Goal: Task Accomplishment & Management: Complete application form

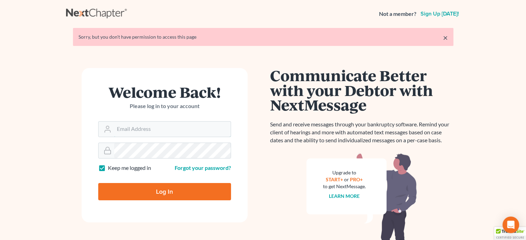
type input "[PERSON_NAME][EMAIL_ADDRESS][DOMAIN_NAME]"
click at [214, 192] on input "Log In" at bounding box center [164, 191] width 133 height 17
type input "Thinking..."
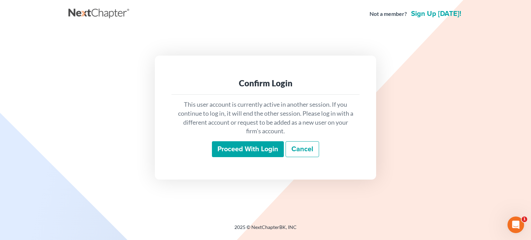
click at [256, 154] on input "Proceed with login" at bounding box center [248, 149] width 72 height 16
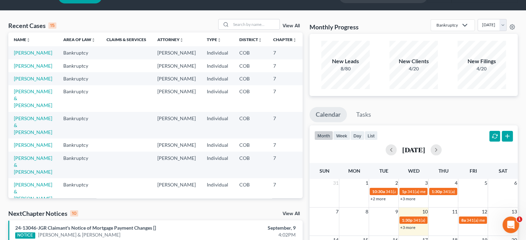
scroll to position [12, 0]
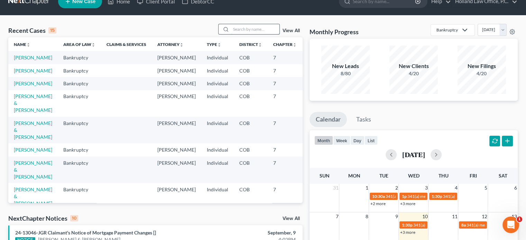
click at [245, 29] on input "search" at bounding box center [255, 29] width 48 height 10
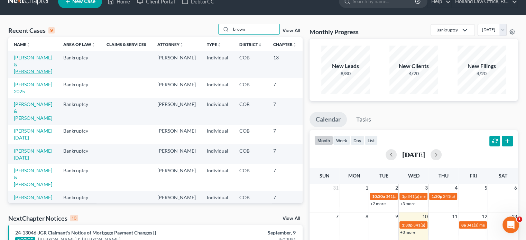
type input "brown"
click at [25, 65] on link "[PERSON_NAME] & [PERSON_NAME]" at bounding box center [33, 65] width 38 height 20
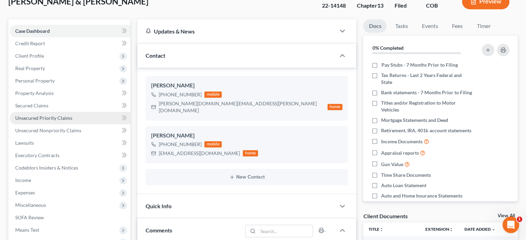
scroll to position [82, 0]
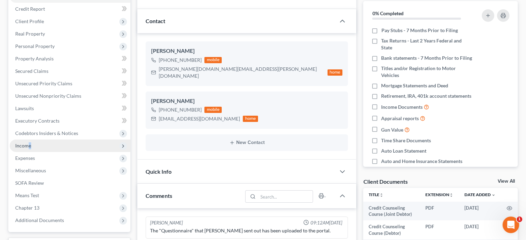
click at [30, 145] on span "Income" at bounding box center [23, 146] width 16 height 6
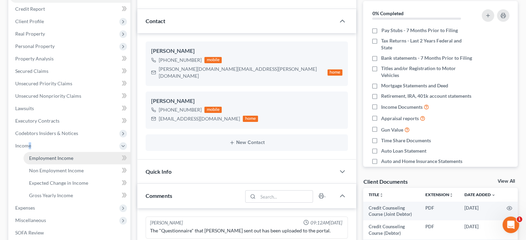
click at [43, 158] on span "Employment Income" at bounding box center [51, 158] width 44 height 6
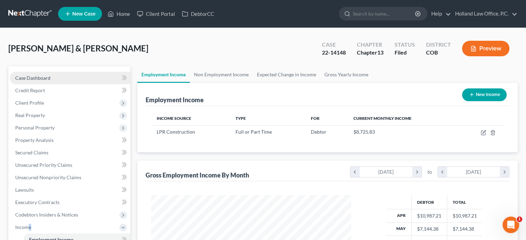
click at [35, 77] on span "Case Dashboard" at bounding box center [32, 78] width 35 height 6
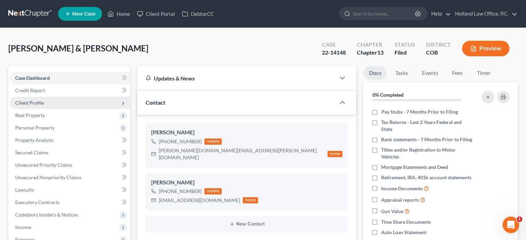
click at [31, 99] on span "Client Profile" at bounding box center [70, 103] width 121 height 12
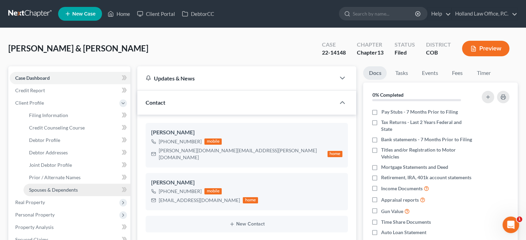
click at [56, 190] on span "Spouses & Dependents" at bounding box center [53, 190] width 49 height 6
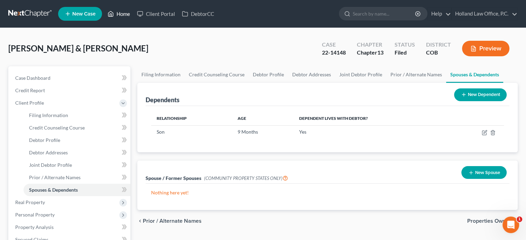
click at [126, 13] on link "Home" at bounding box center [118, 14] width 29 height 12
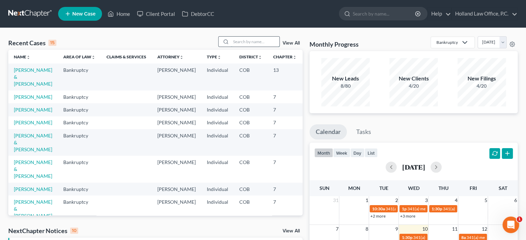
click at [238, 41] on input "search" at bounding box center [255, 42] width 48 height 10
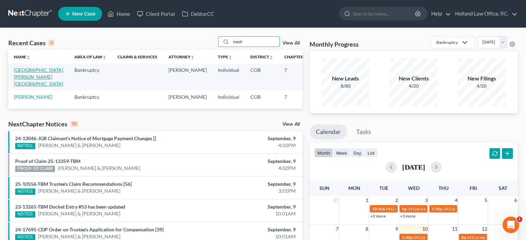
type input "medr"
click at [21, 76] on link "[GEOGRAPHIC_DATA][PERSON_NAME][GEOGRAPHIC_DATA]" at bounding box center [38, 77] width 49 height 20
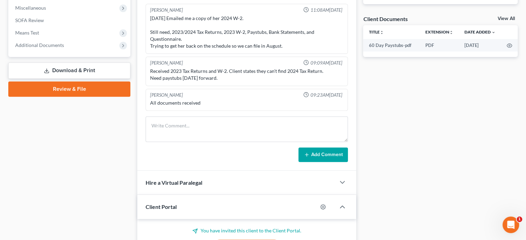
scroll to position [208, 0]
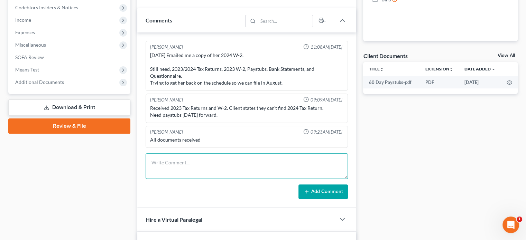
click at [193, 165] on textarea at bounding box center [247, 167] width 202 height 26
type textarea "She is missing the class, and the other things."
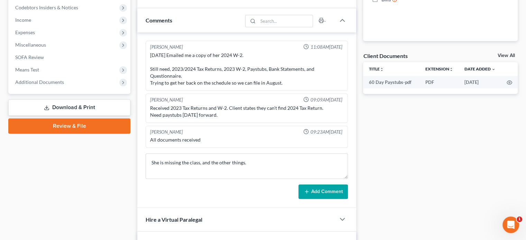
click at [327, 188] on button "Add Comment" at bounding box center [323, 192] width 49 height 15
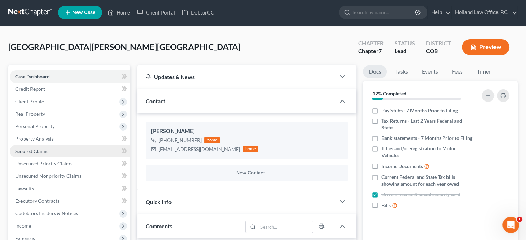
scroll to position [0, 0]
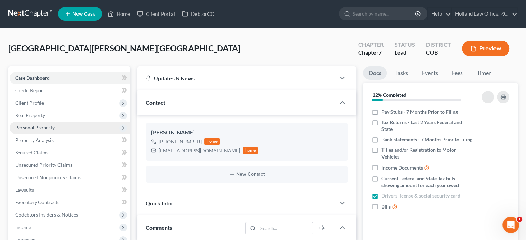
click at [37, 127] on span "Personal Property" at bounding box center [34, 128] width 39 height 6
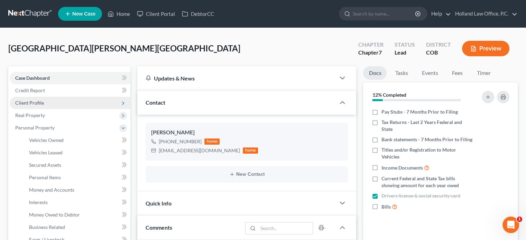
click at [35, 101] on span "Client Profile" at bounding box center [29, 103] width 29 height 6
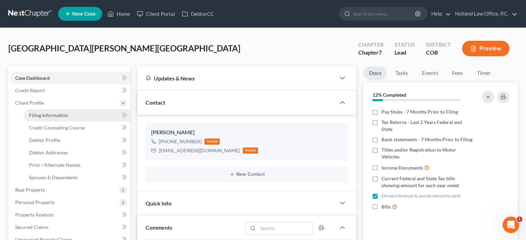
click at [48, 115] on span "Filing Information" at bounding box center [48, 115] width 39 height 6
select select "1"
select select "0"
select select "5"
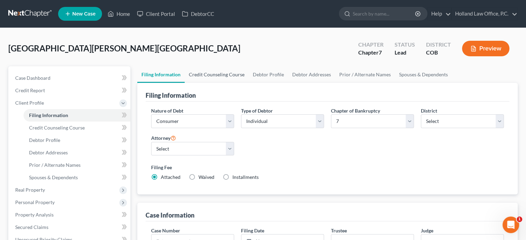
click at [199, 75] on link "Credit Counseling Course" at bounding box center [217, 74] width 64 height 17
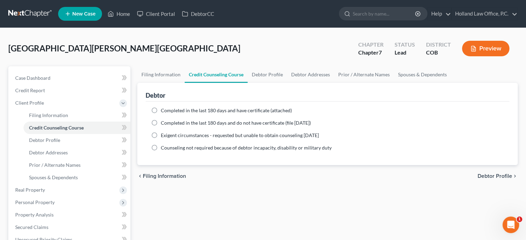
click at [161, 110] on label "Completed in the last 180 days and have certificate (attached)" at bounding box center [226, 110] width 131 height 7
click at [164, 110] on input "Completed in the last 180 days and have certificate (attached)" at bounding box center [166, 109] width 4 height 4
radio input "true"
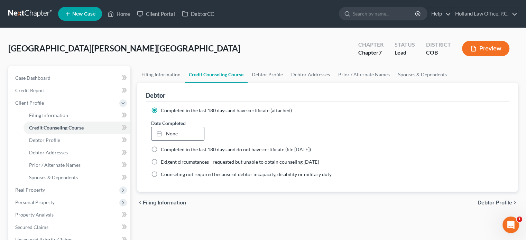
click at [170, 135] on link "None" at bounding box center [178, 133] width 52 height 13
type input "9/10/2025"
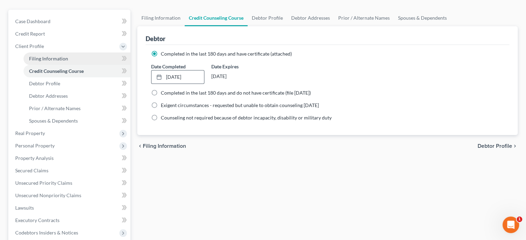
scroll to position [69, 0]
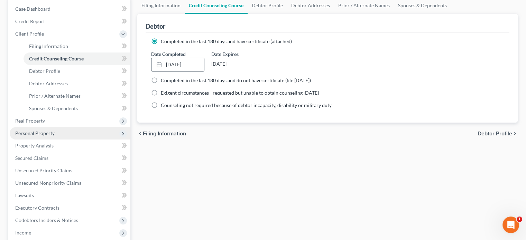
click at [43, 133] on span "Personal Property" at bounding box center [34, 133] width 39 height 6
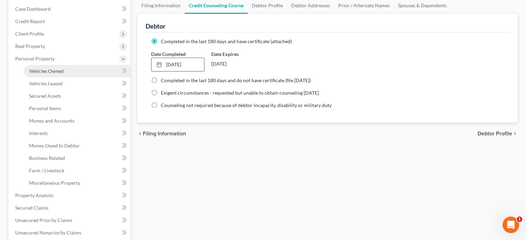
click at [46, 72] on span "Vehicles Owned" at bounding box center [46, 71] width 35 height 6
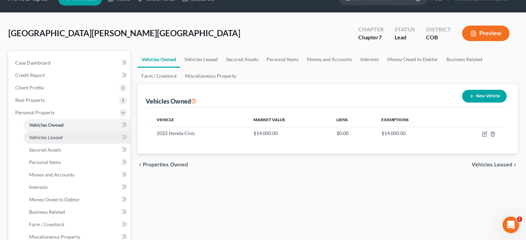
scroll to position [9, 0]
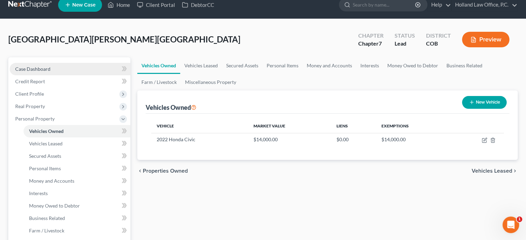
click at [39, 68] on span "Case Dashboard" at bounding box center [32, 69] width 35 height 6
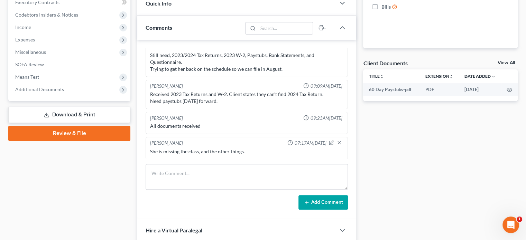
scroll to position [208, 0]
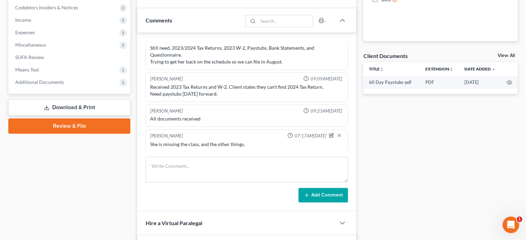
click at [329, 133] on icon "button" at bounding box center [331, 135] width 5 height 5
click at [255, 149] on textarea "She is missing the class, and the other things." at bounding box center [246, 154] width 193 height 26
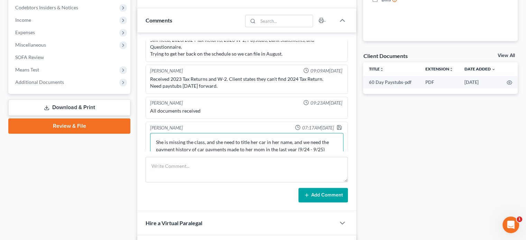
scroll to position [40, 0]
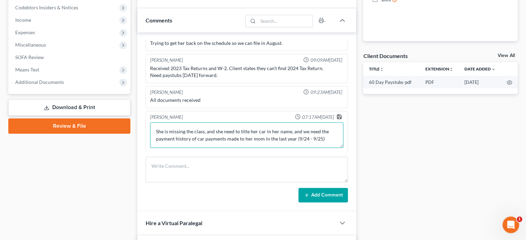
type textarea "She is missing the class, and she need to title her car in her name, and we nee…"
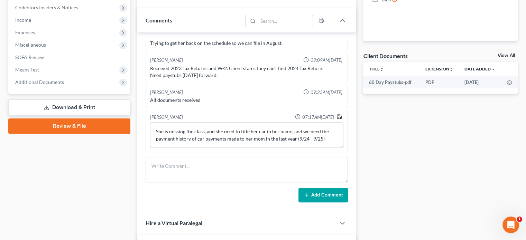
click at [337, 115] on icon "button" at bounding box center [339, 117] width 4 height 4
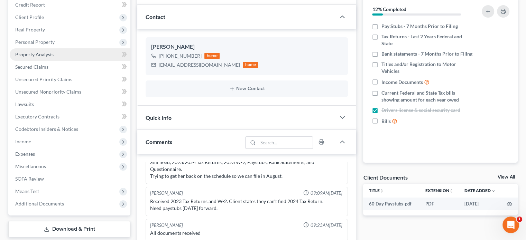
scroll to position [69, 0]
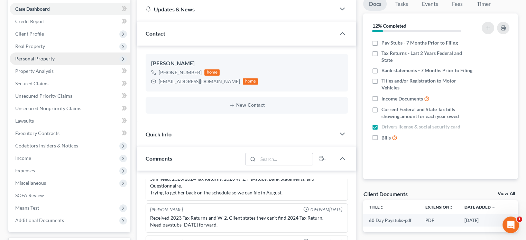
click at [58, 59] on span "Personal Property" at bounding box center [70, 59] width 121 height 12
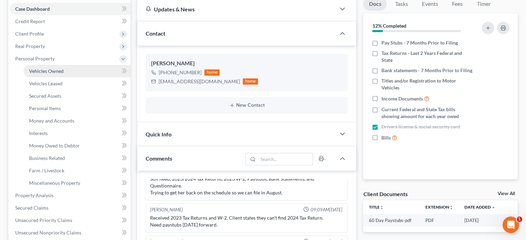
click at [57, 71] on span "Vehicles Owned" at bounding box center [46, 71] width 35 height 6
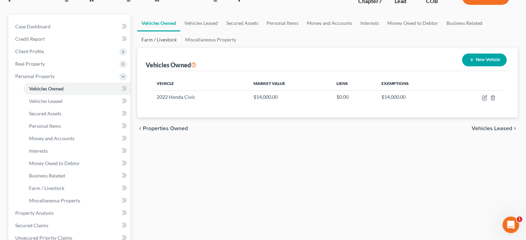
scroll to position [69, 0]
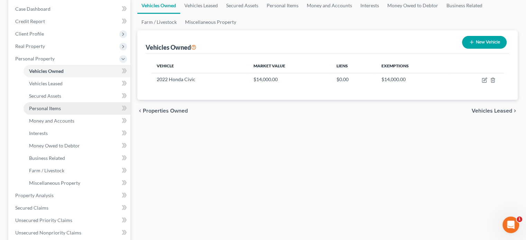
click at [64, 107] on link "Personal Items" at bounding box center [77, 108] width 107 height 12
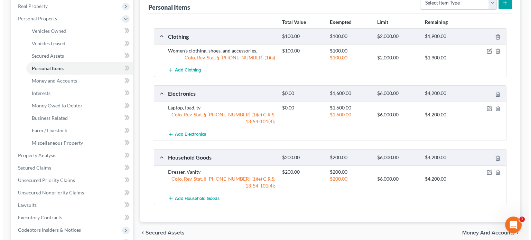
scroll to position [69, 0]
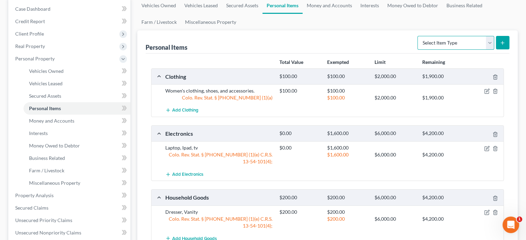
click at [491, 41] on select "Select Item Type Clothing Collectibles Of Value Electronics Firearms Household …" at bounding box center [456, 43] width 77 height 14
select select "jewelry"
click at [418, 36] on select "Select Item Type Clothing Collectibles Of Value Electronics Firearms Household …" at bounding box center [456, 43] width 77 height 14
click at [501, 43] on icon "submit" at bounding box center [503, 43] width 6 height 6
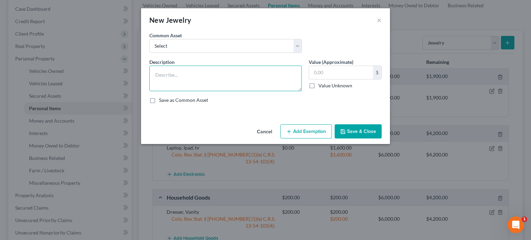
click at [193, 72] on textarea at bounding box center [225, 79] width 153 height 26
type textarea "rings"
click at [319, 75] on input "text" at bounding box center [341, 72] width 64 height 13
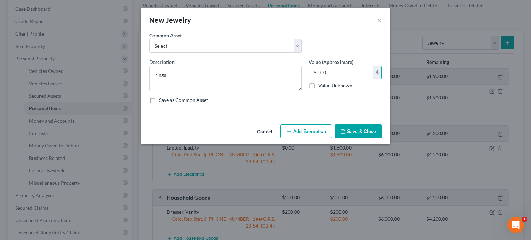
type input "50.00"
click at [304, 134] on button "Add Exemption" at bounding box center [307, 132] width 52 height 15
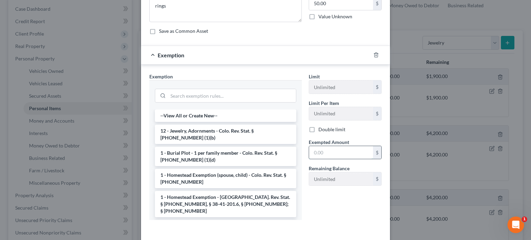
click at [313, 156] on input "text" at bounding box center [341, 152] width 64 height 13
click at [264, 137] on li "12 - Jewelry, Adornments - Colo. Rev. Stat. § 13-54-102 (1)(b)" at bounding box center [225, 134] width 141 height 19
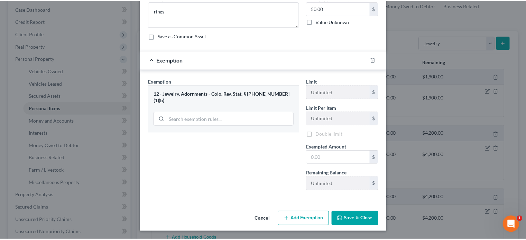
scroll to position [64, 0]
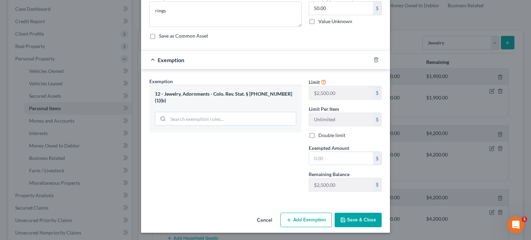
click at [305, 155] on div "Exempted Amount * $" at bounding box center [345, 155] width 80 height 21
click at [310, 155] on input "text" at bounding box center [341, 158] width 64 height 13
type input "50"
click at [356, 216] on button "Save & Close" at bounding box center [358, 220] width 47 height 15
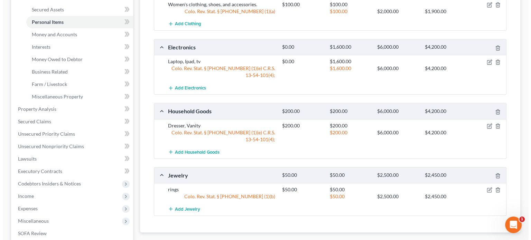
scroll to position [173, 0]
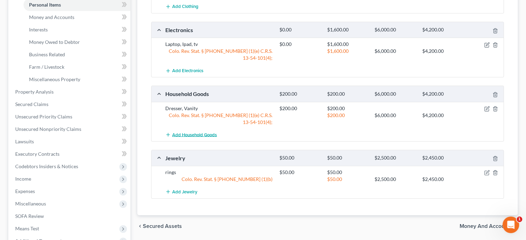
click at [195, 135] on span "Add Household Goods" at bounding box center [194, 135] width 45 height 6
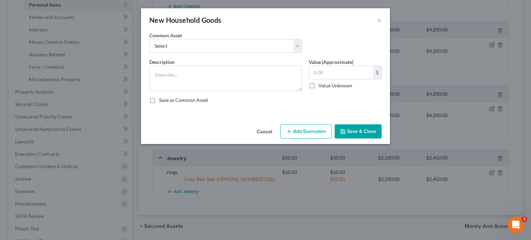
click at [264, 130] on button "Cancel" at bounding box center [265, 132] width 26 height 14
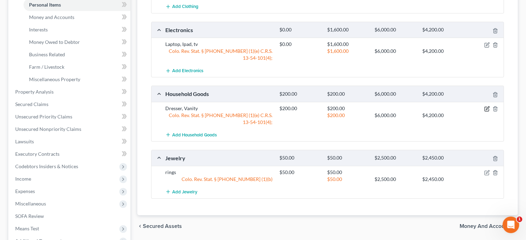
click at [486, 107] on icon "button" at bounding box center [487, 109] width 6 height 6
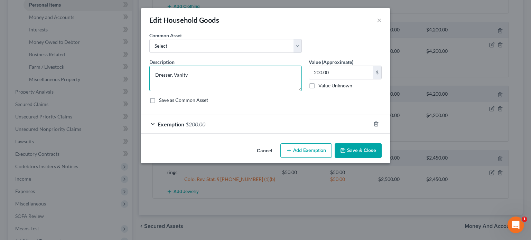
click at [195, 75] on textarea "Dresser, Vanity" at bounding box center [225, 79] width 153 height 26
type textarea "Dresser, Vanity, bed"
click at [194, 124] on span "$200.00" at bounding box center [196, 124] width 20 height 7
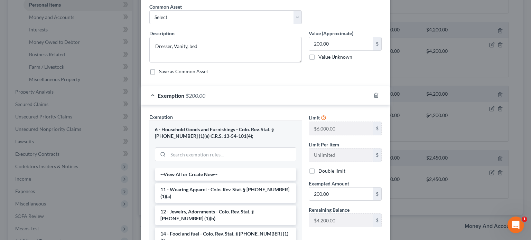
scroll to position [69, 0]
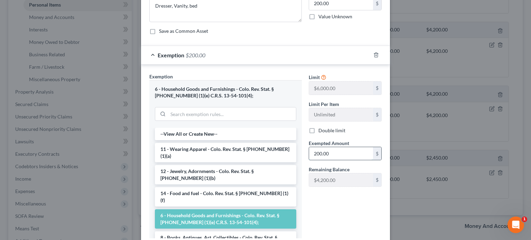
click at [316, 152] on input "200.00" at bounding box center [341, 153] width 64 height 13
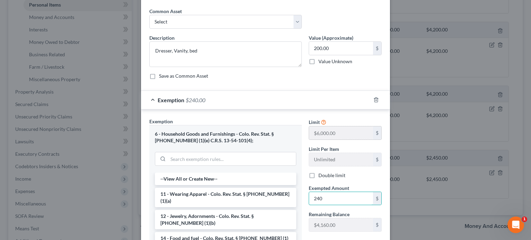
scroll to position [0, 0]
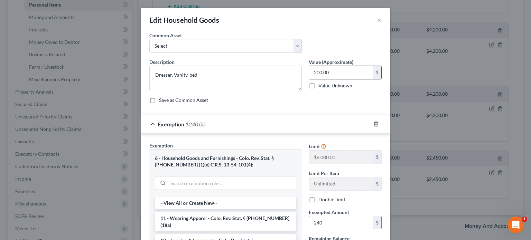
type input "240"
click at [334, 70] on input "200.00" at bounding box center [341, 72] width 64 height 13
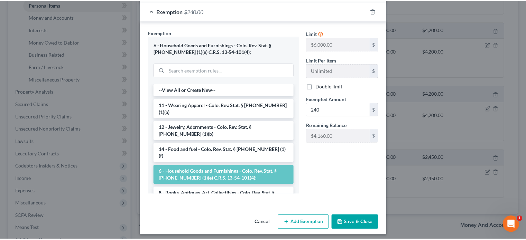
scroll to position [116, 0]
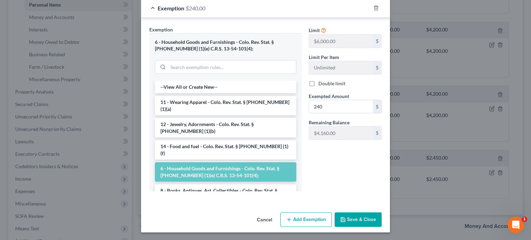
type input "240"
click at [365, 221] on button "Save & Close" at bounding box center [358, 220] width 47 height 15
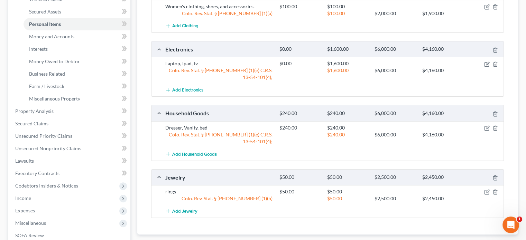
scroll to position [138, 0]
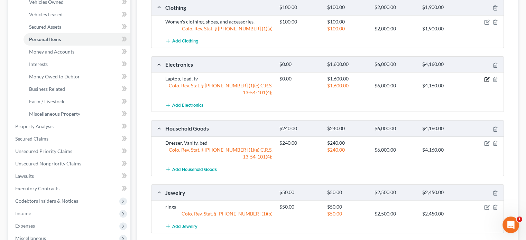
click at [488, 79] on icon "button" at bounding box center [487, 80] width 6 height 6
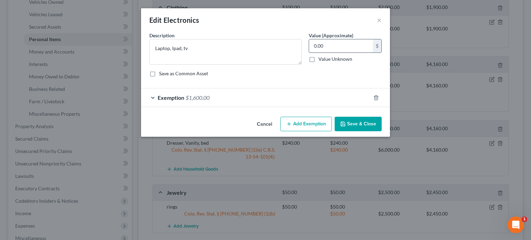
click at [338, 47] on input "0.00" at bounding box center [341, 45] width 64 height 13
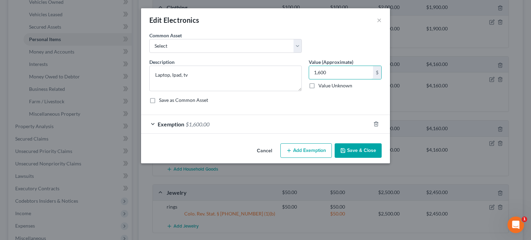
type input "1,600"
click at [372, 149] on button "Save & Close" at bounding box center [358, 151] width 47 height 15
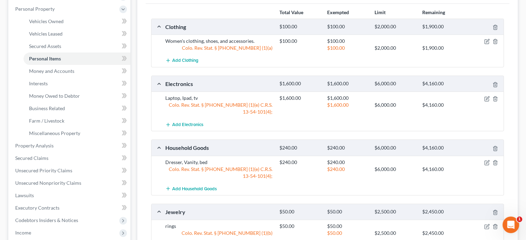
scroll to position [104, 0]
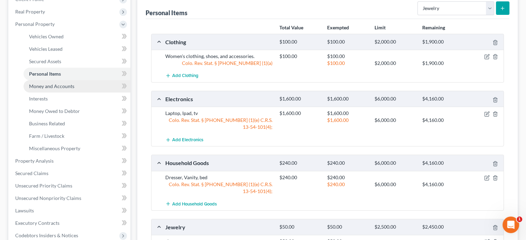
click at [53, 87] on span "Money and Accounts" at bounding box center [51, 86] width 45 height 6
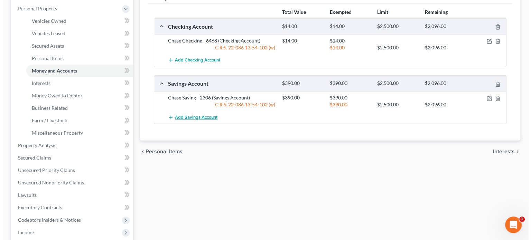
scroll to position [104, 0]
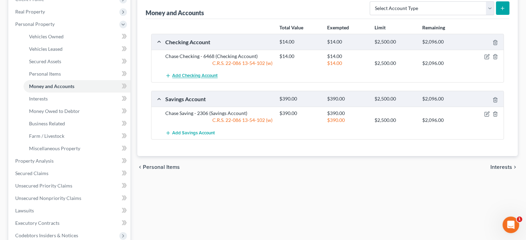
click at [189, 77] on span "Add Checking Account" at bounding box center [194, 76] width 45 height 6
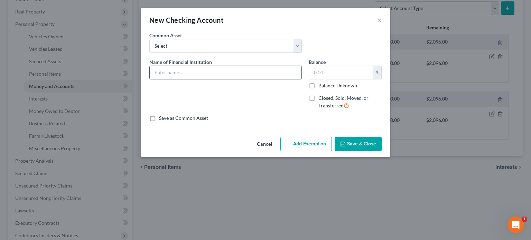
click at [213, 73] on input "text" at bounding box center [226, 72] width 152 height 13
type input "Brookdale Meridian paycard"
click at [317, 74] on input "text" at bounding box center [341, 72] width 64 height 13
type input "51"
click at [309, 148] on button "Add Exemption" at bounding box center [307, 144] width 52 height 15
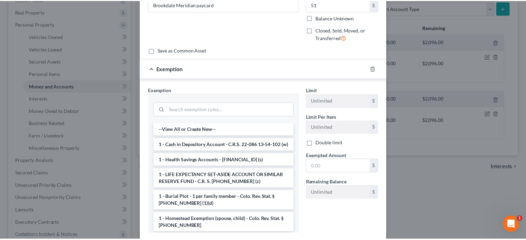
scroll to position [69, 0]
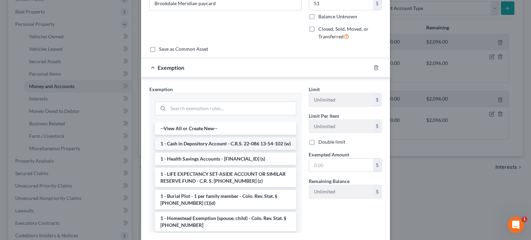
click at [246, 146] on li "1 - Cash in Depository Account - C.R.S. 22-086 13-54-102 (w)" at bounding box center [225, 144] width 141 height 12
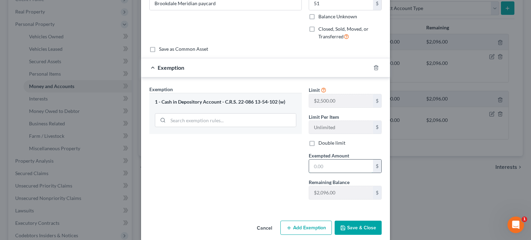
click at [311, 166] on input "text" at bounding box center [341, 166] width 64 height 13
type input "51"
click at [345, 225] on button "Save & Close" at bounding box center [358, 228] width 47 height 15
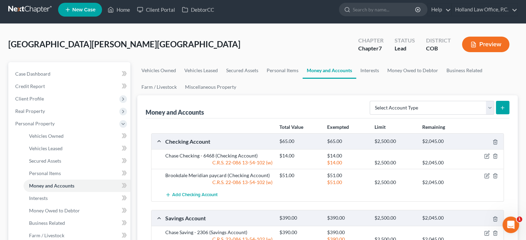
scroll to position [0, 0]
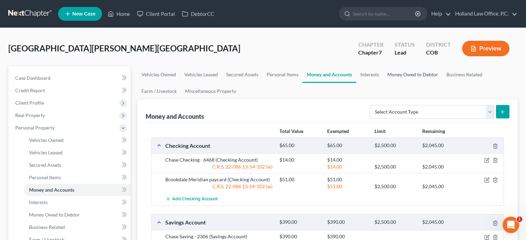
click at [397, 76] on link "Money Owed to Debtor" at bounding box center [412, 74] width 59 height 17
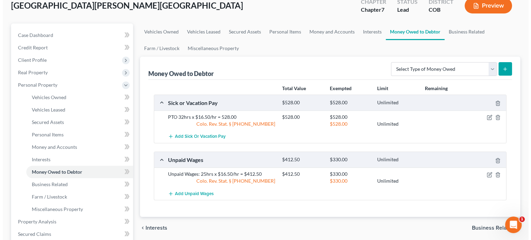
scroll to position [69, 0]
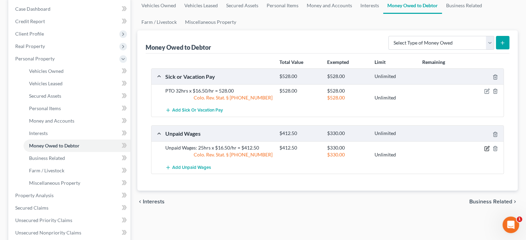
click at [487, 148] on icon "button" at bounding box center [487, 147] width 3 height 3
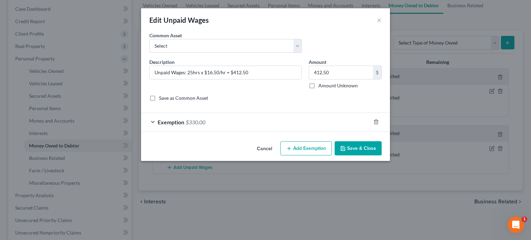
click at [195, 120] on span "$330.00" at bounding box center [196, 122] width 20 height 7
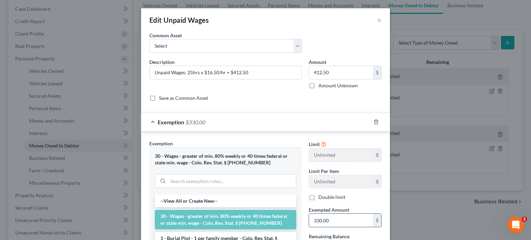
click at [354, 217] on input "330.00" at bounding box center [341, 220] width 64 height 13
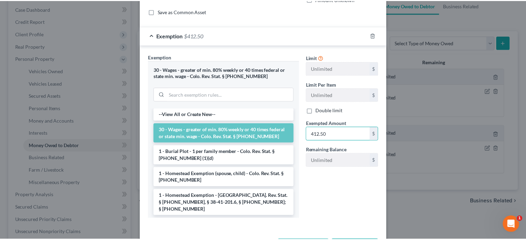
scroll to position [104, 0]
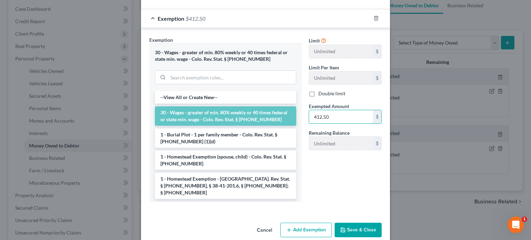
type input "412.50"
click at [354, 231] on button "Save & Close" at bounding box center [358, 230] width 47 height 15
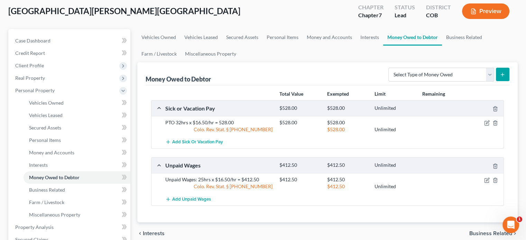
scroll to position [0, 0]
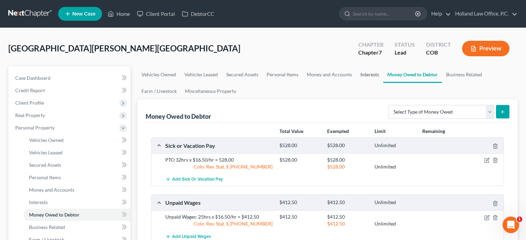
click at [367, 74] on link "Interests" at bounding box center [369, 74] width 27 height 17
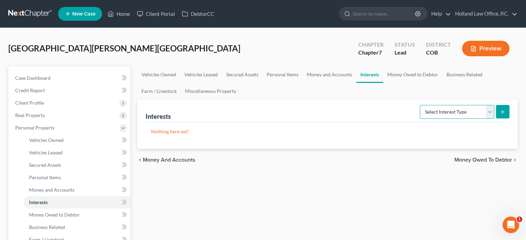
click at [487, 113] on select "Select Interest Type 401K Annuity Bond Education IRA Government Bond Government…" at bounding box center [457, 112] width 74 height 14
select select "term_life_insurance"
click at [421, 105] on select "Select Interest Type 401K Annuity Bond Education IRA Government Bond Government…" at bounding box center [457, 112] width 74 height 14
click at [504, 109] on icon "submit" at bounding box center [503, 112] width 6 height 6
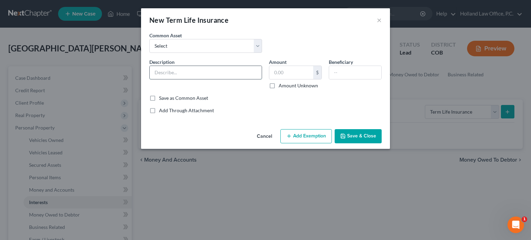
click at [168, 71] on input "text" at bounding box center [206, 72] width 112 height 13
type input "auto insurance - Fred Loyola"
click at [347, 76] on input "text" at bounding box center [355, 72] width 52 height 13
type input "[PERSON_NAME]"
click at [358, 135] on button "Save & Close" at bounding box center [358, 136] width 47 height 15
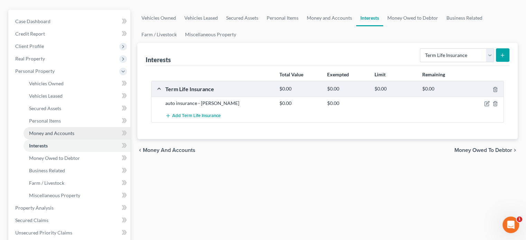
scroll to position [69, 0]
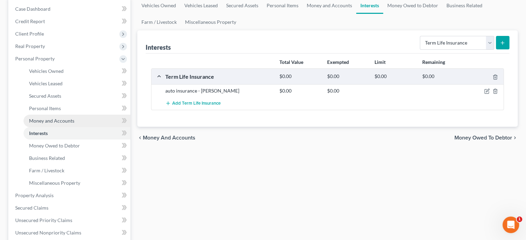
click at [65, 120] on span "Money and Accounts" at bounding box center [51, 121] width 45 height 6
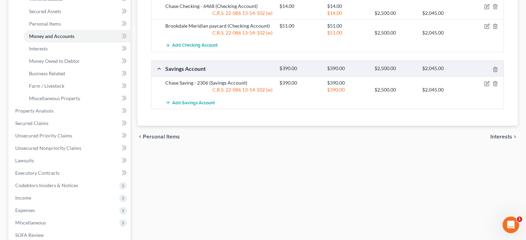
scroll to position [208, 0]
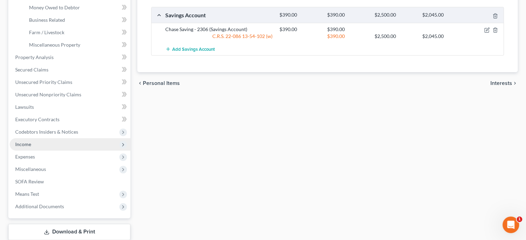
click at [26, 142] on span "Income" at bounding box center [23, 144] width 16 height 6
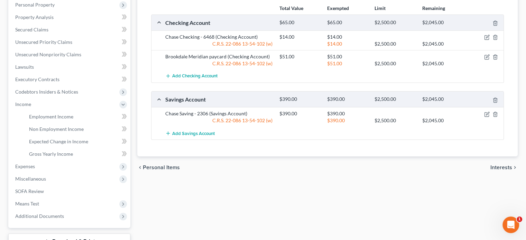
scroll to position [142, 0]
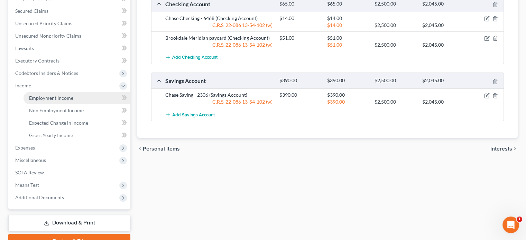
click at [61, 99] on span "Employment Income" at bounding box center [51, 98] width 44 height 6
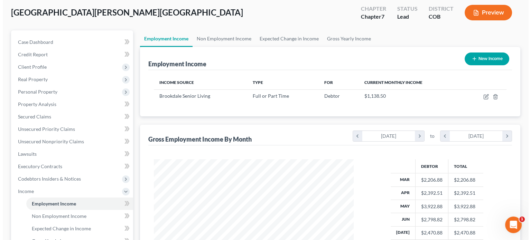
scroll to position [35, 0]
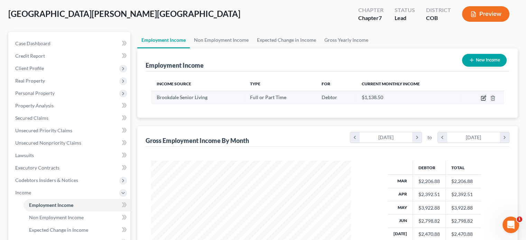
click at [484, 97] on icon "button" at bounding box center [484, 97] width 3 height 3
select select "0"
select select "5"
select select "0"
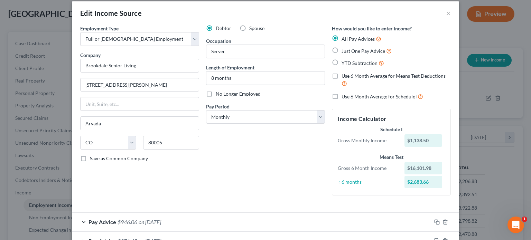
scroll to position [0, 0]
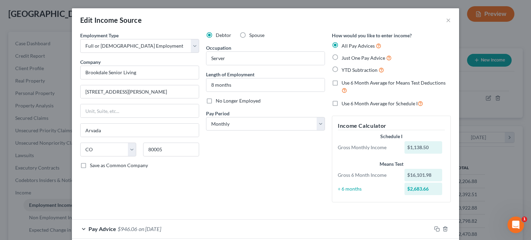
click at [342, 84] on label "Use 6 Month Average for Means Test Deductions" at bounding box center [396, 87] width 109 height 15
click at [345, 84] on input "Use 6 Month Average for Means Test Deductions" at bounding box center [347, 82] width 4 height 4
checkbox input "true"
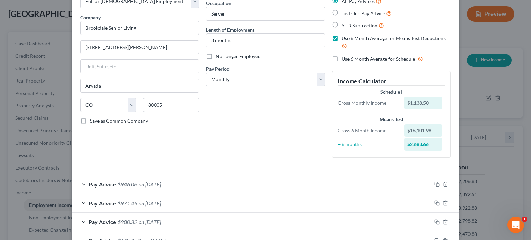
scroll to position [18, 0]
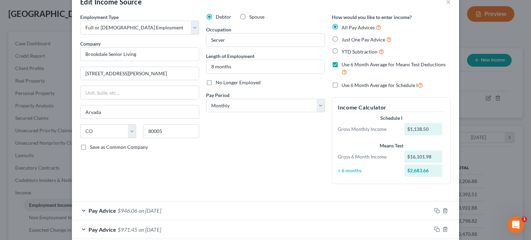
click at [342, 83] on label "Use 6 Month Average for Schedule I" at bounding box center [383, 85] width 82 height 8
click at [345, 83] on input "Use 6 Month Average for Schedule I" at bounding box center [347, 83] width 4 height 4
checkbox input "true"
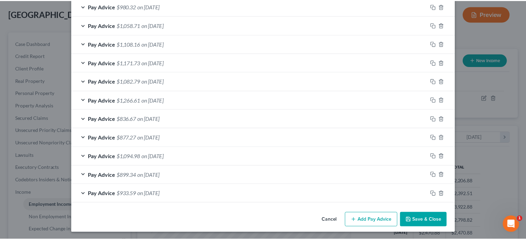
scroll to position [274, 0]
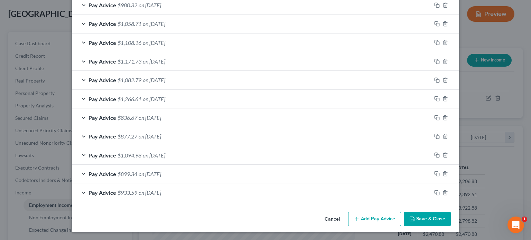
click at [432, 221] on button "Save & Close" at bounding box center [427, 219] width 47 height 15
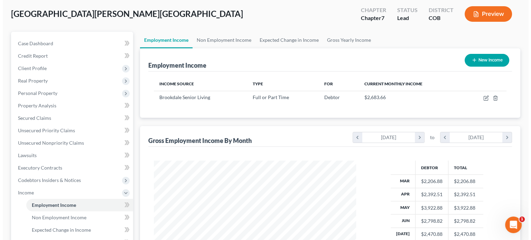
scroll to position [345825, 345734]
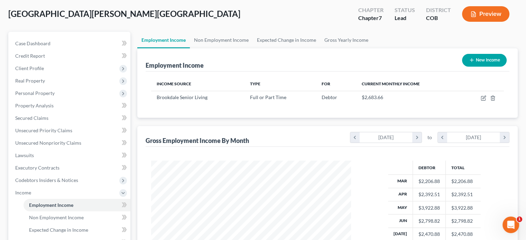
click at [474, 11] on icon "button" at bounding box center [473, 14] width 6 height 6
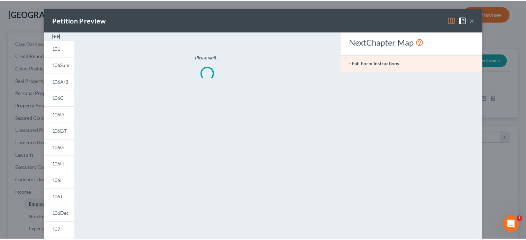
scroll to position [123, 216]
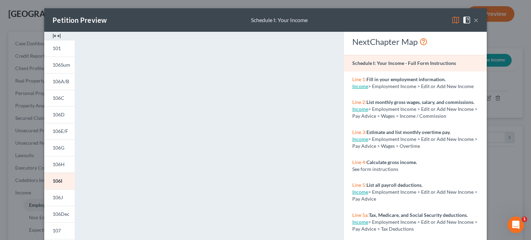
click at [474, 21] on button "×" at bounding box center [476, 20] width 5 height 8
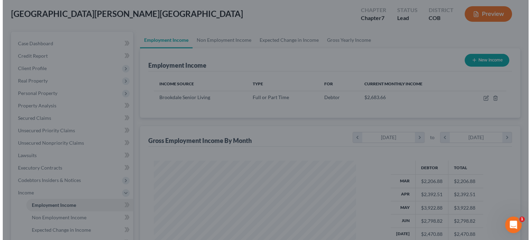
scroll to position [345825, 345734]
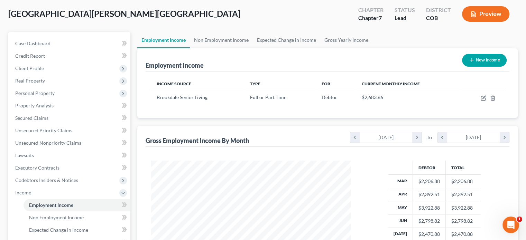
click at [482, 15] on button "Preview" at bounding box center [485, 14] width 47 height 16
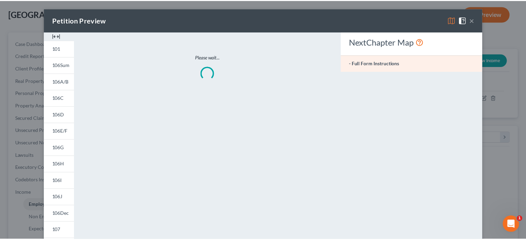
scroll to position [123, 216]
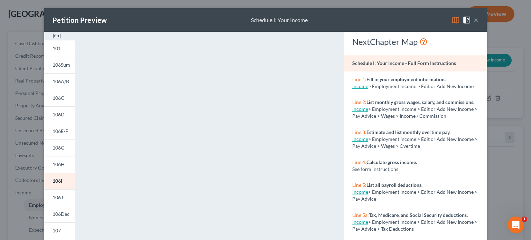
click at [475, 21] on button "×" at bounding box center [476, 20] width 5 height 8
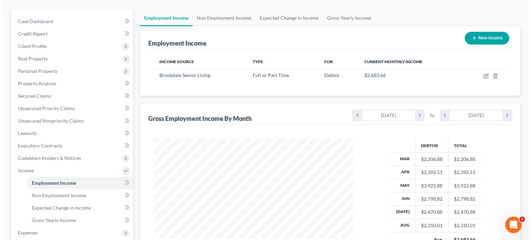
scroll to position [69, 0]
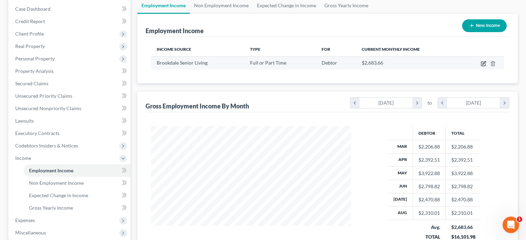
click at [483, 62] on icon "button" at bounding box center [484, 64] width 6 height 6
select select "0"
select select "5"
select select "0"
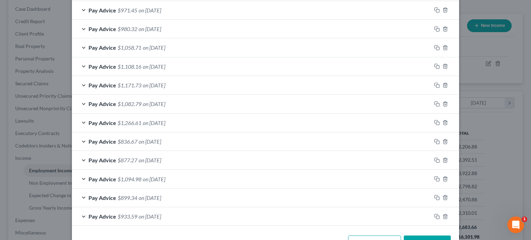
scroll to position [254, 0]
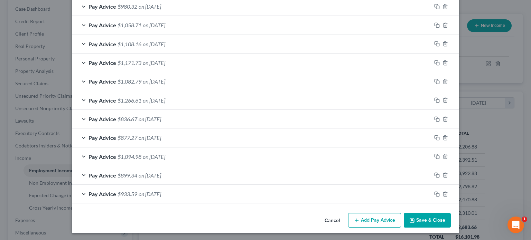
click at [383, 222] on button "Add Pay Advice" at bounding box center [374, 220] width 53 height 15
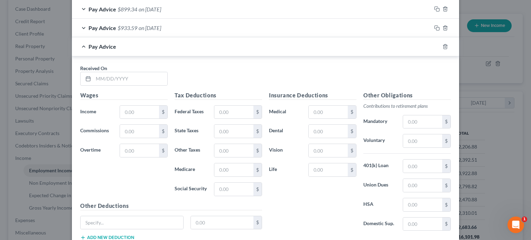
scroll to position [427, 0]
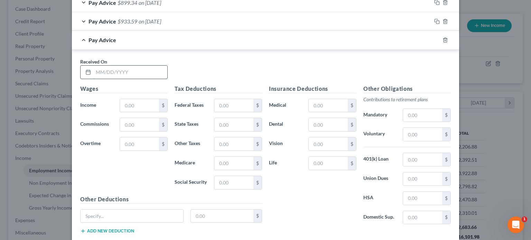
click at [94, 72] on input "text" at bounding box center [130, 72] width 74 height 13
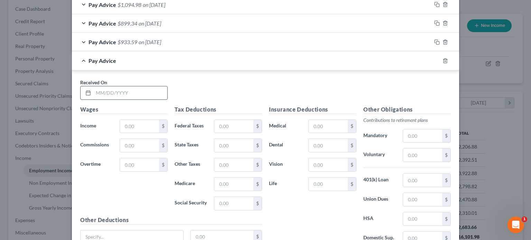
scroll to position [447, 0]
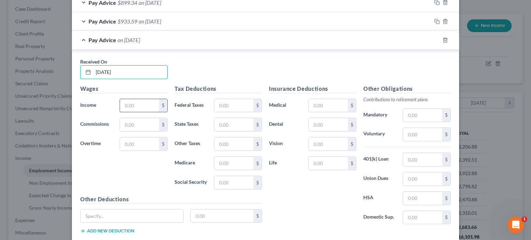
type input "03/20/1967"
click at [121, 107] on input "text" at bounding box center [139, 105] width 39 height 13
type input "2,080"
click at [215, 104] on input "text" at bounding box center [233, 105] width 39 height 13
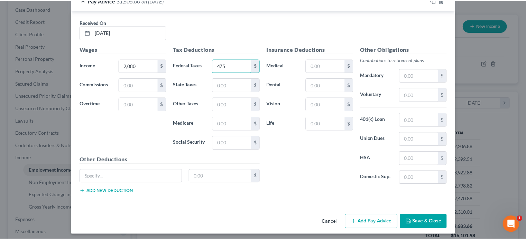
scroll to position [488, 0]
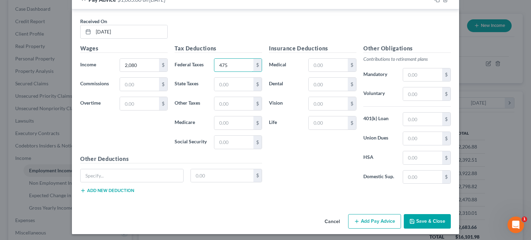
type input "475"
click at [416, 221] on button "Save & Close" at bounding box center [427, 221] width 47 height 15
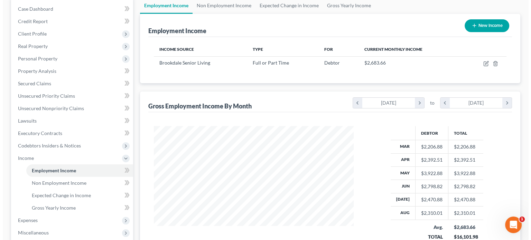
scroll to position [35, 0]
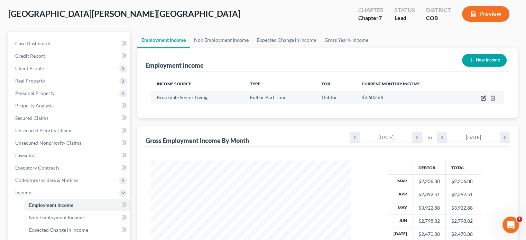
click at [483, 98] on icon "button" at bounding box center [484, 97] width 3 height 3
select select "0"
select select "5"
select select "0"
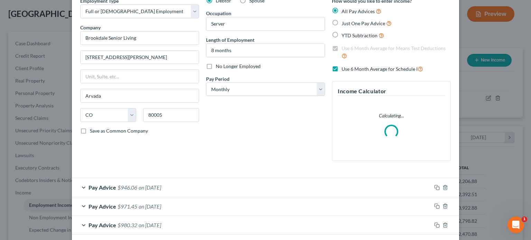
click at [342, 68] on label "Use 6 Month Average for Schedule I" at bounding box center [383, 69] width 82 height 8
click at [345, 68] on input "Use 6 Month Average for Schedule I" at bounding box center [347, 67] width 4 height 4
checkbox input "false"
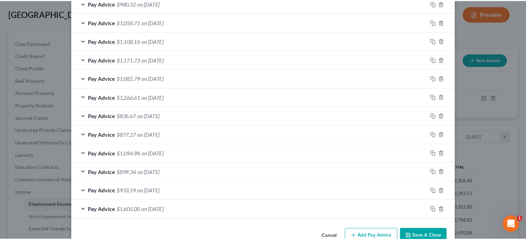
scroll to position [280, 0]
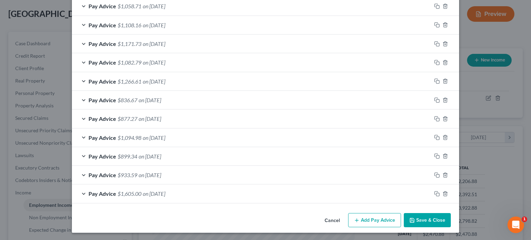
click at [428, 220] on button "Save & Close" at bounding box center [427, 220] width 47 height 15
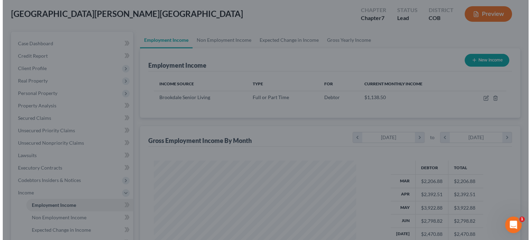
scroll to position [345825, 345734]
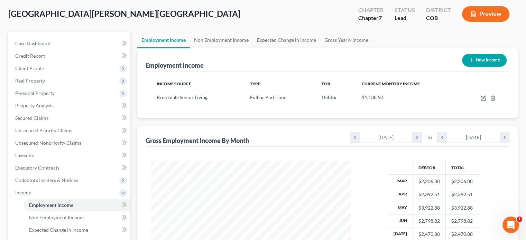
click at [487, 12] on button "Preview" at bounding box center [485, 14] width 47 height 16
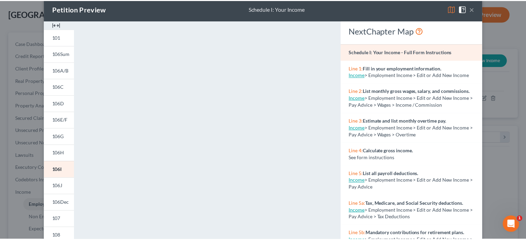
scroll to position [0, 0]
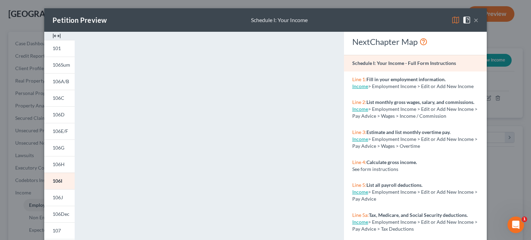
click at [475, 20] on button "×" at bounding box center [476, 20] width 5 height 8
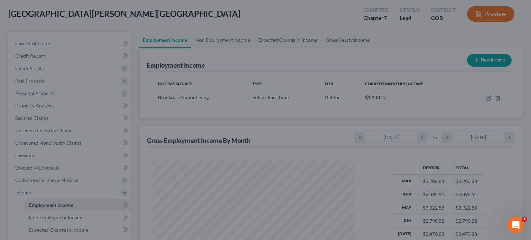
scroll to position [345825, 345734]
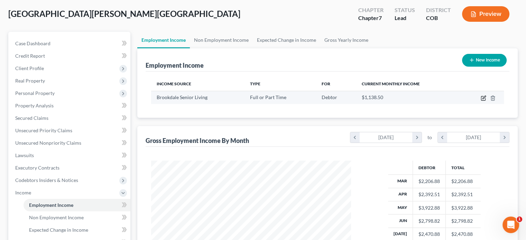
click at [483, 97] on icon "button" at bounding box center [484, 97] width 3 height 3
select select "0"
select select "5"
select select "0"
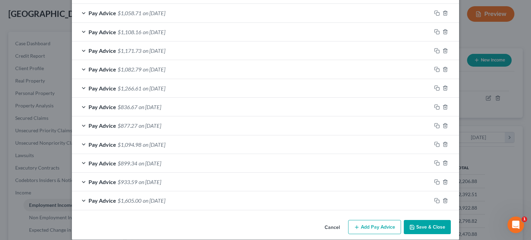
scroll to position [280, 0]
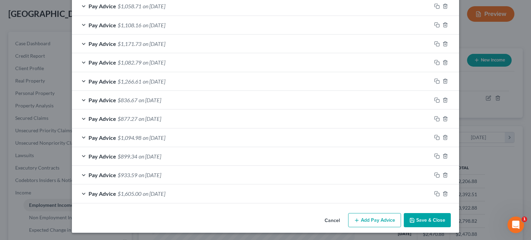
click at [124, 195] on span "$1,605.00" at bounding box center [130, 194] width 24 height 7
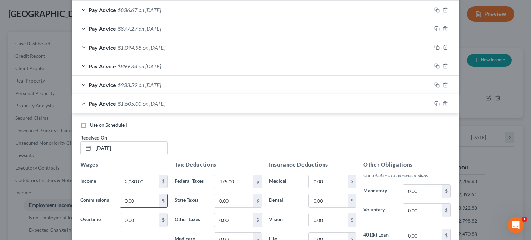
scroll to position [314, 0]
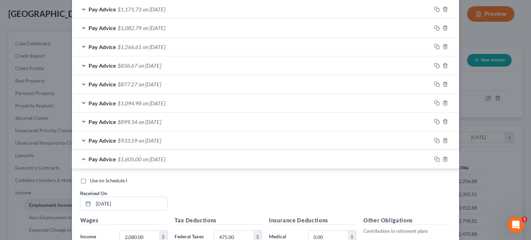
drag, startPoint x: 78, startPoint y: 180, endPoint x: 93, endPoint y: 182, distance: 14.8
click at [90, 180] on label "Use on Schedule I" at bounding box center [108, 180] width 37 height 7
click at [93, 180] on input "Use on Schedule I" at bounding box center [95, 179] width 4 height 4
checkbox input "true"
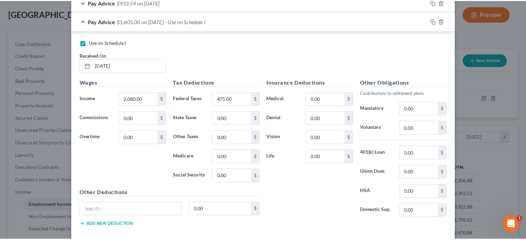
scroll to position [486, 0]
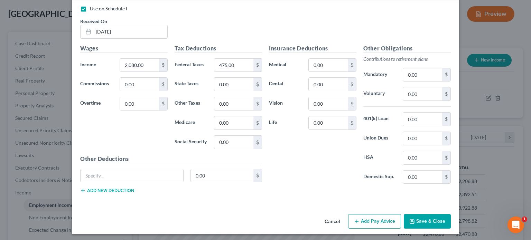
click at [420, 222] on button "Save & Close" at bounding box center [427, 221] width 47 height 15
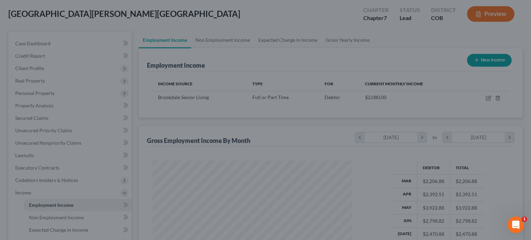
scroll to position [345825, 345734]
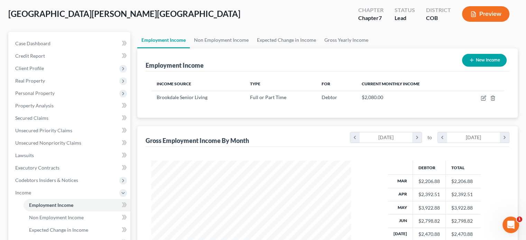
click at [489, 11] on button "Preview" at bounding box center [485, 14] width 47 height 16
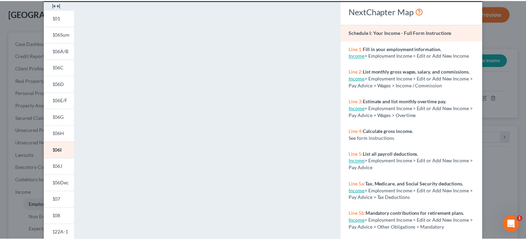
scroll to position [0, 0]
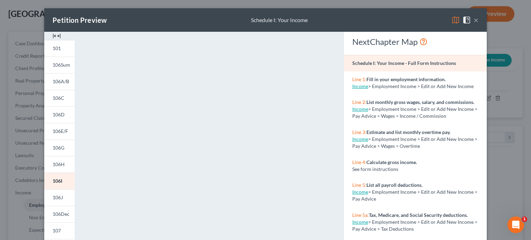
click at [474, 19] on button "×" at bounding box center [476, 20] width 5 height 8
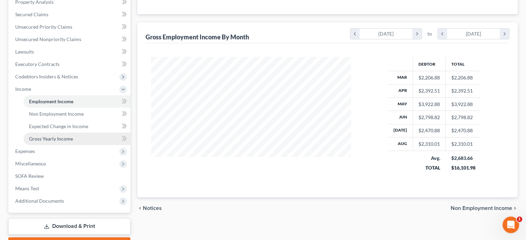
scroll to position [14, 0]
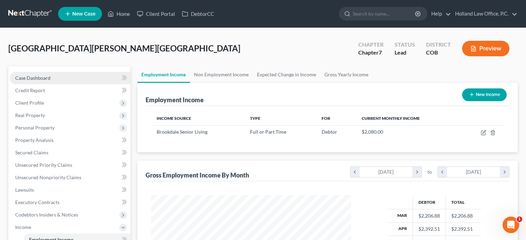
click at [35, 78] on span "Case Dashboard" at bounding box center [32, 78] width 35 height 6
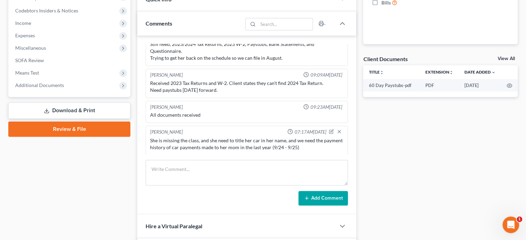
scroll to position [208, 0]
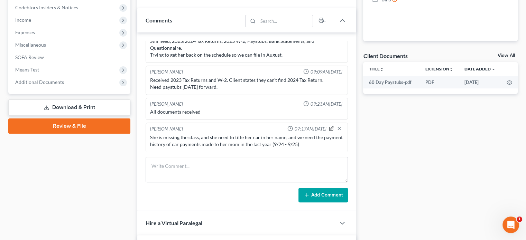
click at [329, 127] on icon "button" at bounding box center [331, 128] width 5 height 5
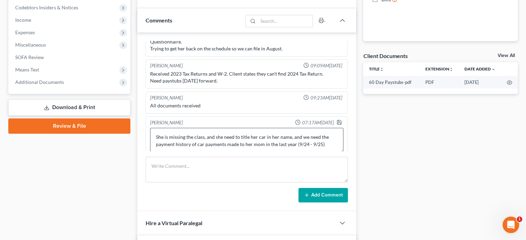
scroll to position [40, 0]
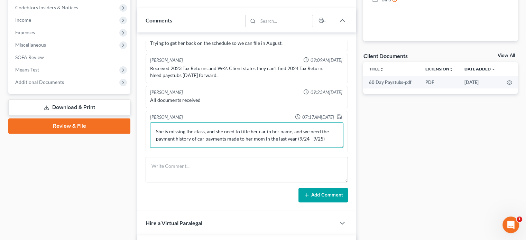
click at [324, 137] on textarea "She is missing the class, and she need to title her car in her name, and we nee…" at bounding box center [246, 135] width 193 height 26
type textarea "She is missing the class, and she need to title her car in her name, and we nee…"
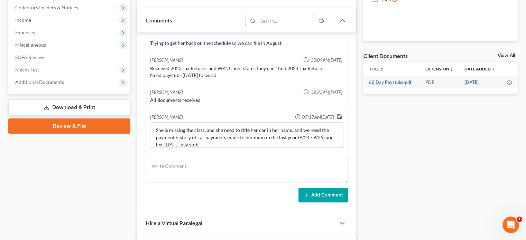
click at [338, 117] on polyline "button" at bounding box center [339, 118] width 2 height 2
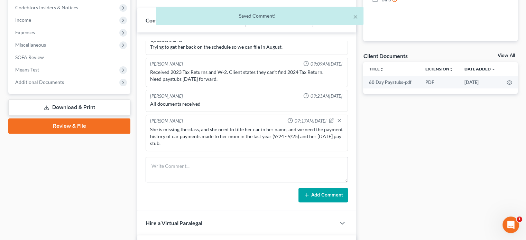
scroll to position [35, 0]
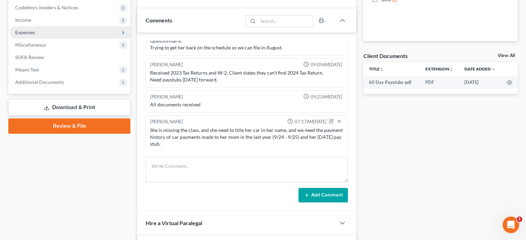
click at [26, 28] on span "Expenses" at bounding box center [70, 32] width 121 height 12
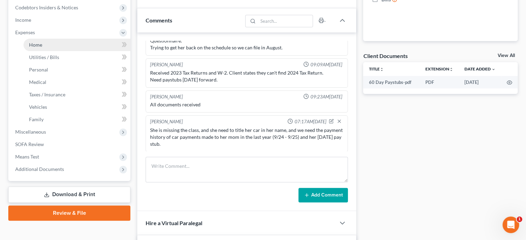
click at [42, 46] on span "Home" at bounding box center [35, 45] width 13 height 6
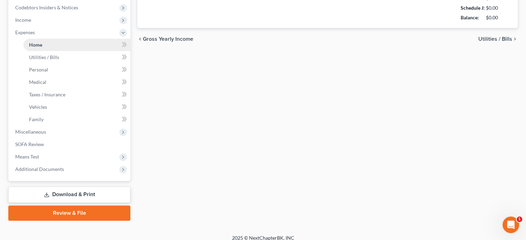
type input "0.00"
radio input "true"
type input "0.00"
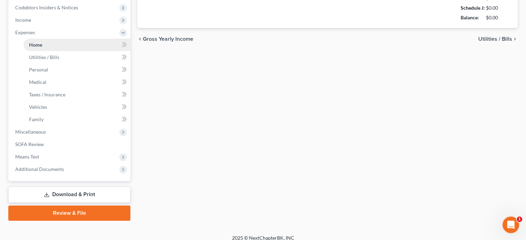
type input "0.00"
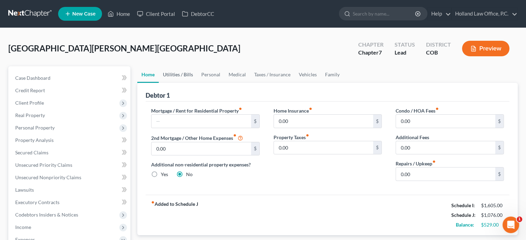
click at [177, 75] on link "Utilities / Bills" at bounding box center [178, 74] width 38 height 17
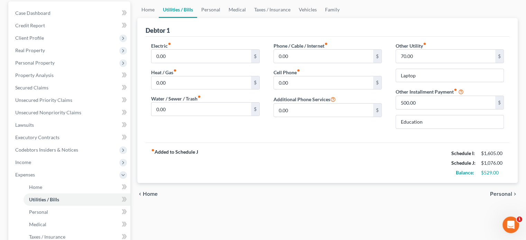
scroll to position [69, 0]
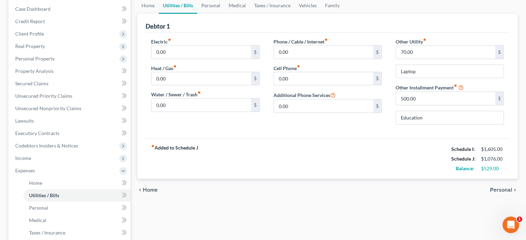
click at [176, 42] on div "Electric fiber_manual_record 0.00 $" at bounding box center [205, 48] width 108 height 21
click at [174, 50] on input "0.00" at bounding box center [201, 52] width 99 height 13
type input "50"
click at [300, 54] on input "0.00" at bounding box center [323, 52] width 99 height 13
type input "75"
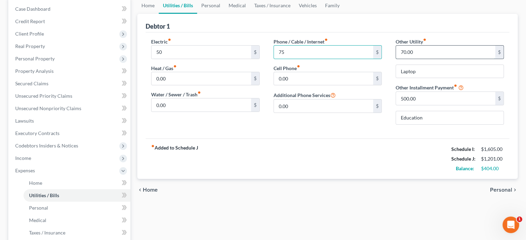
click at [439, 54] on input "70.00" at bounding box center [445, 52] width 99 height 13
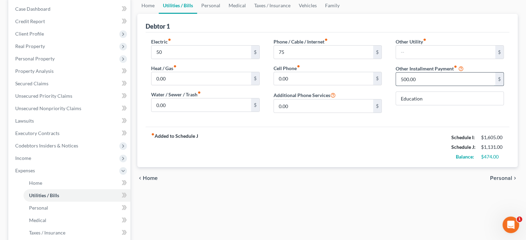
click at [429, 80] on input "500.00" at bounding box center [445, 79] width 99 height 13
click at [214, 7] on link "Personal" at bounding box center [210, 5] width 27 height 17
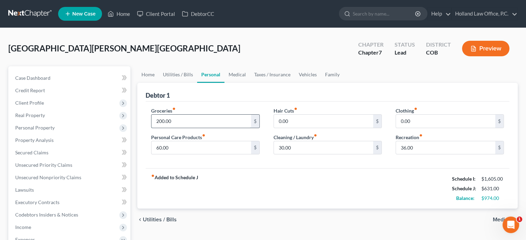
click at [186, 118] on input "200.00" at bounding box center [201, 121] width 99 height 13
type input "430"
click at [419, 118] on input "0.00" at bounding box center [445, 121] width 99 height 13
type input "100"
click at [322, 153] on input "30.00" at bounding box center [323, 147] width 99 height 13
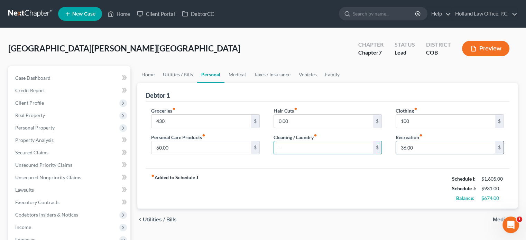
click at [423, 147] on input "36.00" at bounding box center [445, 147] width 99 height 13
type input "50"
click at [238, 72] on link "Medical" at bounding box center [238, 74] width 26 height 17
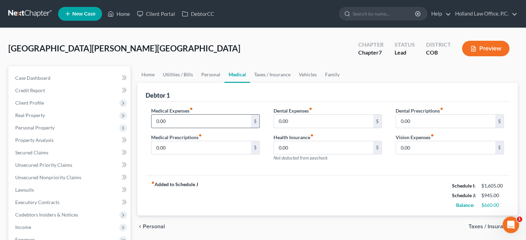
click at [168, 119] on input "0.00" at bounding box center [201, 121] width 99 height 13
type input "30"
click at [268, 75] on link "Taxes / Insurance" at bounding box center [272, 74] width 45 height 17
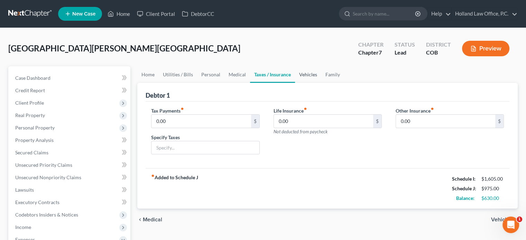
click at [304, 74] on link "Vehicles" at bounding box center [308, 74] width 26 height 17
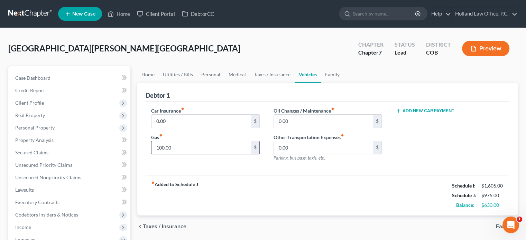
click at [187, 150] on input "100.00" at bounding box center [201, 147] width 99 height 13
type input "150"
click at [332, 72] on link "Family" at bounding box center [332, 74] width 23 height 17
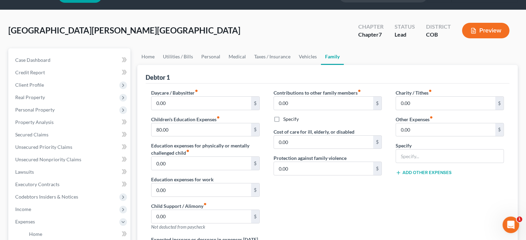
scroll to position [35, 0]
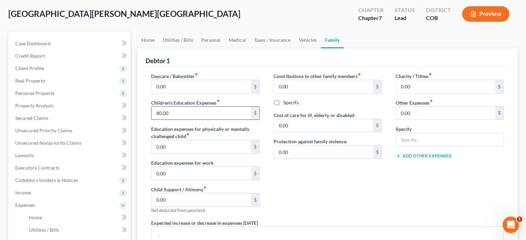
click at [180, 109] on input "80.00" at bounding box center [201, 113] width 99 height 13
click at [428, 113] on input "0.00" at bounding box center [445, 113] width 99 height 13
type input "500"
click at [412, 134] on input "text" at bounding box center [450, 139] width 108 height 13
type input "college tuition, and expenses"
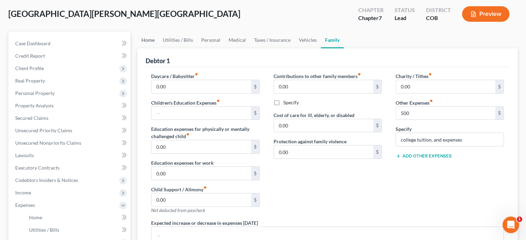
click at [152, 40] on link "Home" at bounding box center [147, 40] width 21 height 17
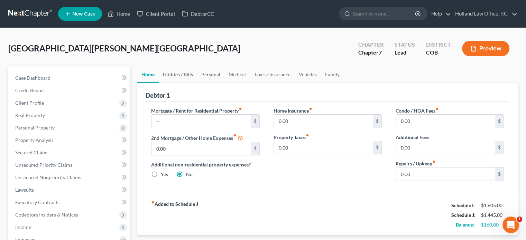
click at [170, 74] on link "Utilities / Bills" at bounding box center [178, 74] width 38 height 17
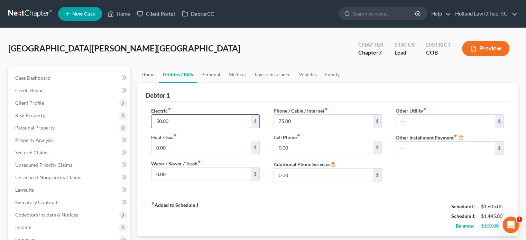
click at [158, 120] on input "50.00" at bounding box center [201, 121] width 99 height 13
type input "60.00"
click at [211, 75] on link "Personal" at bounding box center [210, 74] width 27 height 17
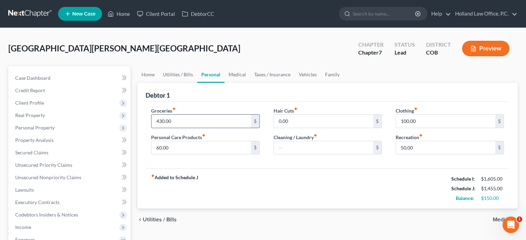
click at [161, 121] on input "430.00" at bounding box center [201, 121] width 99 height 13
click at [161, 120] on input "430.00" at bounding box center [201, 121] width 99 height 13
type input "480.00"
click at [173, 146] on input "60.00" at bounding box center [201, 147] width 99 height 13
type input "80"
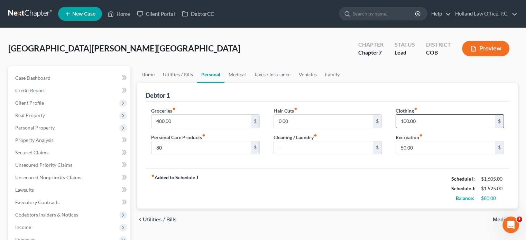
click at [405, 121] on input "100.00" at bounding box center [445, 121] width 99 height 13
click at [406, 120] on input "100.00" at bounding box center [445, 121] width 99 height 13
type input "120.00"
click at [238, 73] on link "Medical" at bounding box center [238, 74] width 26 height 17
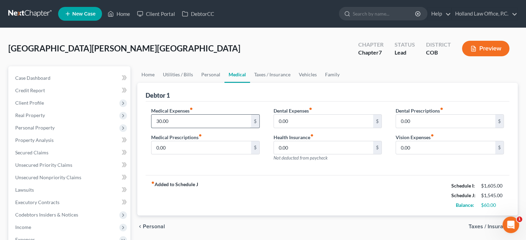
click at [172, 122] on input "30.00" at bounding box center [201, 121] width 99 height 13
type input "50"
click at [266, 75] on link "Taxes / Insurance" at bounding box center [272, 74] width 45 height 17
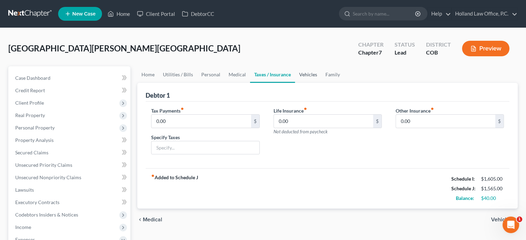
click at [300, 74] on link "Vehicles" at bounding box center [308, 74] width 26 height 17
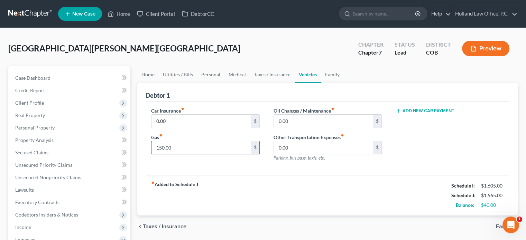
click at [161, 148] on input "150.00" at bounding box center [201, 147] width 99 height 13
click at [162, 144] on input "150.00" at bounding box center [201, 147] width 99 height 13
type input "180.00"
click at [329, 73] on link "Family" at bounding box center [332, 74] width 23 height 17
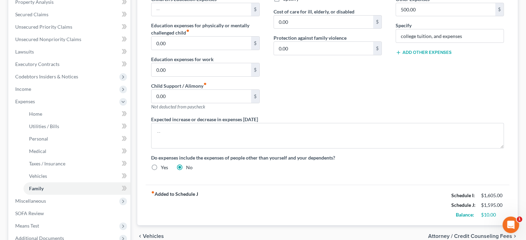
scroll to position [173, 0]
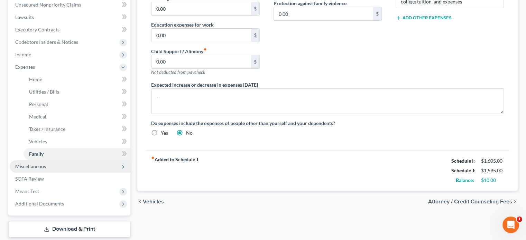
click at [26, 166] on span "Miscellaneous" at bounding box center [30, 167] width 31 height 6
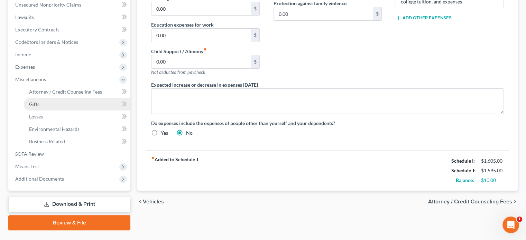
click at [32, 105] on span "Gifts" at bounding box center [34, 104] width 10 height 6
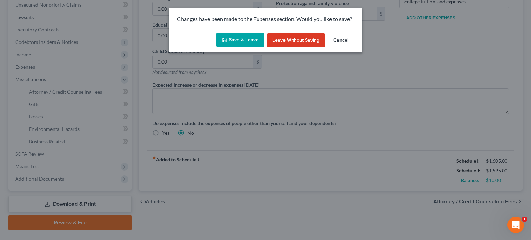
click at [234, 35] on button "Save & Leave" at bounding box center [241, 40] width 48 height 15
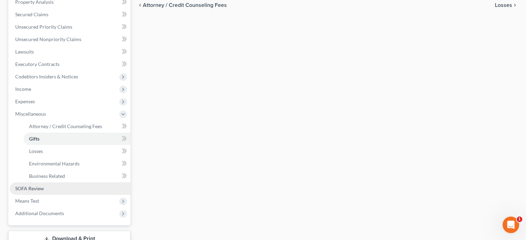
click at [40, 190] on span "SOFA Review" at bounding box center [29, 189] width 29 height 6
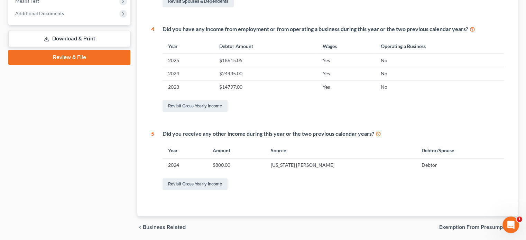
scroll to position [277, 0]
click at [211, 182] on link "Revisit Gross Yearly Income" at bounding box center [195, 184] width 65 height 12
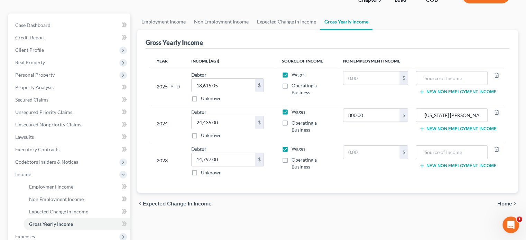
scroll to position [69, 0]
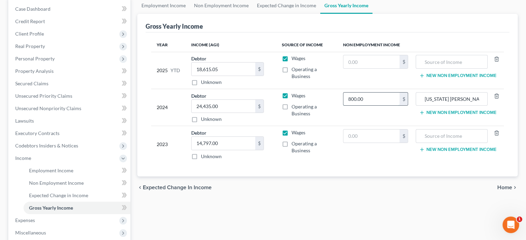
click at [382, 98] on input "800.00" at bounding box center [372, 99] width 56 height 13
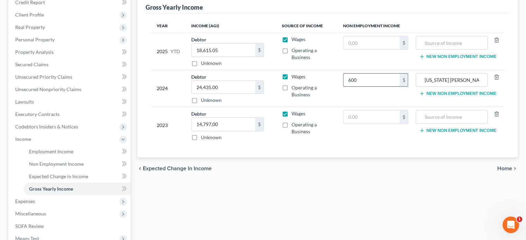
scroll to position [104, 0]
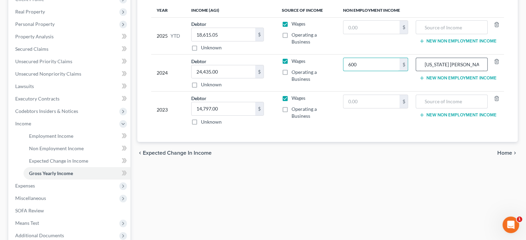
type input "600"
click at [476, 67] on input "Colorado TABOR" at bounding box center [452, 64] width 64 height 13
type input "C"
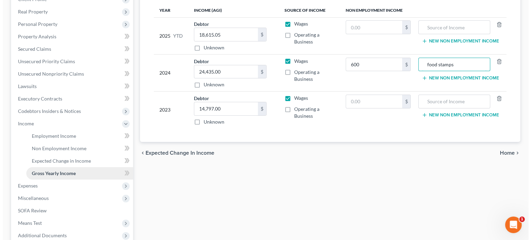
scroll to position [138, 0]
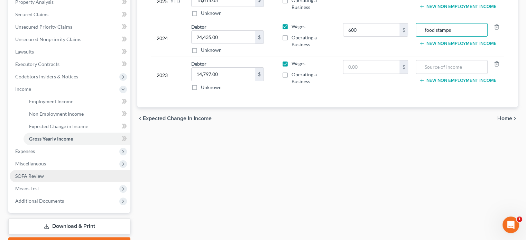
type input "food stamps"
click at [39, 177] on span "SOFA Review" at bounding box center [29, 176] width 29 height 6
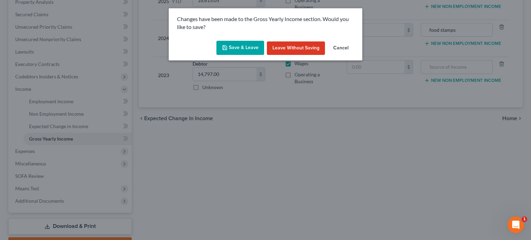
click at [242, 44] on button "Save & Leave" at bounding box center [241, 48] width 48 height 15
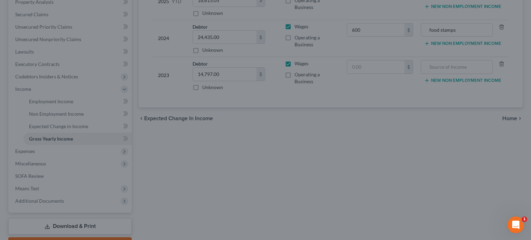
type input "600.00"
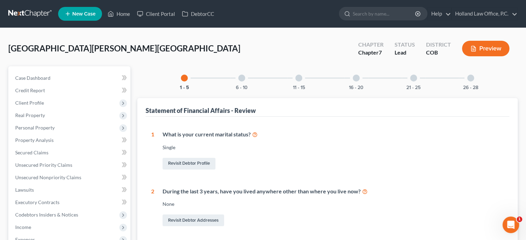
click at [241, 81] on div at bounding box center [241, 78] width 7 height 7
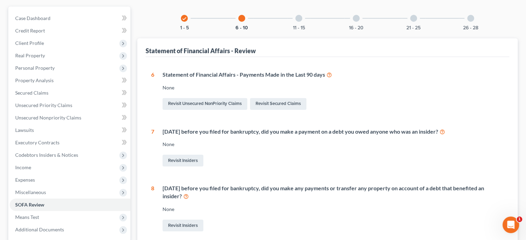
scroll to position [69, 0]
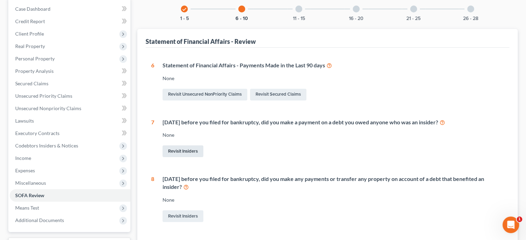
click at [187, 150] on link "Revisit Insiders" at bounding box center [183, 152] width 41 height 12
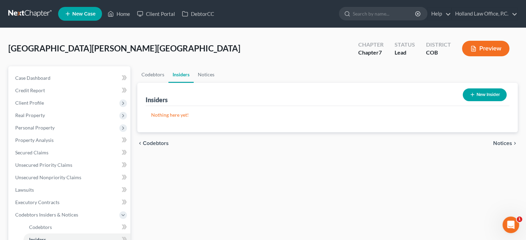
click at [486, 94] on button "New Insider" at bounding box center [485, 95] width 44 height 13
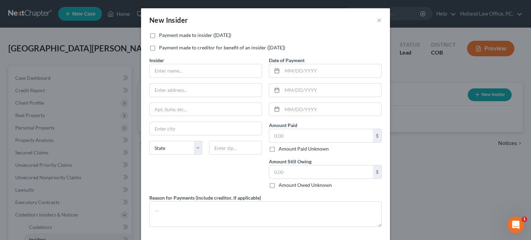
click at [159, 36] on label "Payment made to insider (within 1 year)" at bounding box center [195, 35] width 72 height 7
click at [162, 36] on input "Payment made to insider (within 1 year)" at bounding box center [164, 34] width 4 height 4
checkbox input "true"
click at [164, 72] on input "text" at bounding box center [206, 70] width 112 height 13
click at [165, 68] on input "text" at bounding box center [206, 70] width 112 height 13
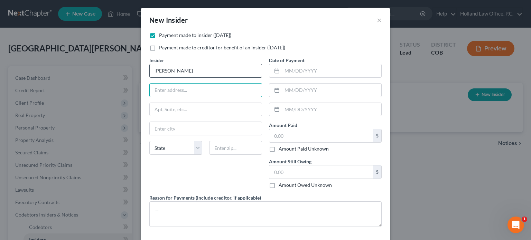
click at [192, 72] on input "Angelica Orteg" at bounding box center [206, 70] width 112 height 13
type input "Angelica Ortega"
click at [168, 87] on input "text" at bounding box center [206, 90] width 112 height 13
type input "8783 Car Loop"
click at [161, 127] on input "text" at bounding box center [206, 128] width 112 height 13
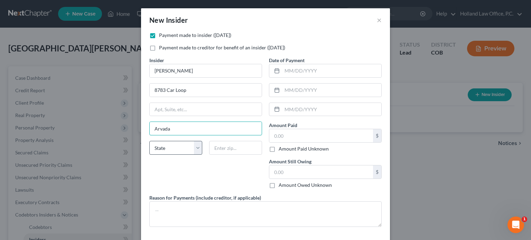
type input "Arvada"
click at [196, 148] on select "State AL AK AR AZ CA CO CT DE DC FL GA GU HI ID IL IN IA KS KY LA ME MD MA MI M…" at bounding box center [175, 148] width 53 height 14
select select "5"
click at [149, 141] on select "State AL AK AR AZ CA CO CT DE DC FL GA GU HI ID IL IN IA KS KY LA ME MD MA MI M…" at bounding box center [175, 148] width 53 height 14
click at [224, 148] on input "text" at bounding box center [235, 148] width 53 height 14
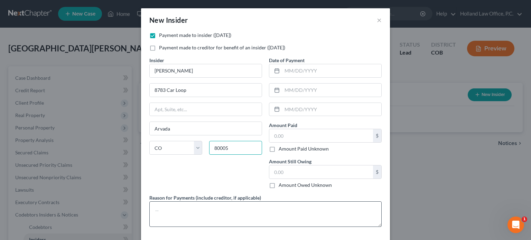
type input "80005"
click at [170, 207] on textarea at bounding box center [265, 215] width 232 height 26
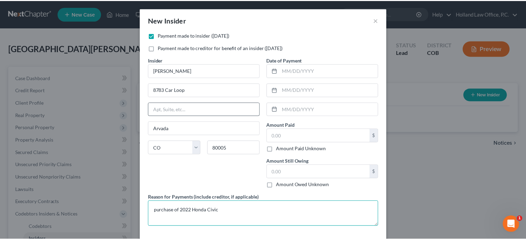
scroll to position [29, 0]
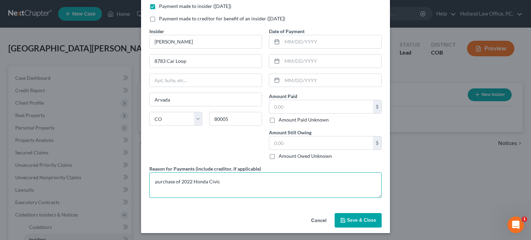
type textarea "purchase of 2022 Honda Civic"
click at [355, 219] on span "Save & Close" at bounding box center [361, 221] width 29 height 6
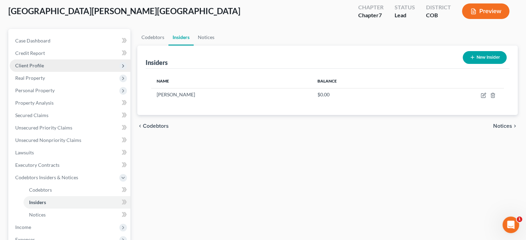
scroll to position [35, 0]
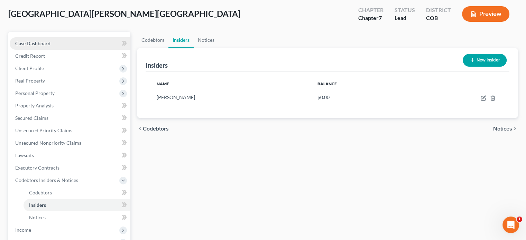
click at [35, 42] on span "Case Dashboard" at bounding box center [32, 43] width 35 height 6
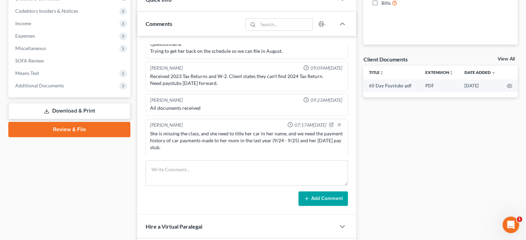
scroll to position [208, 0]
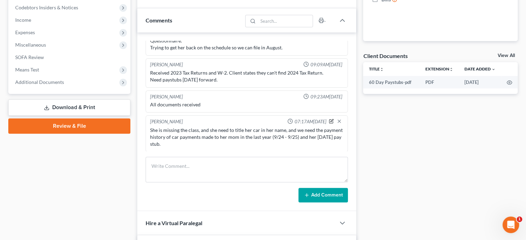
click at [330, 120] on icon "button" at bounding box center [332, 122] width 4 height 4
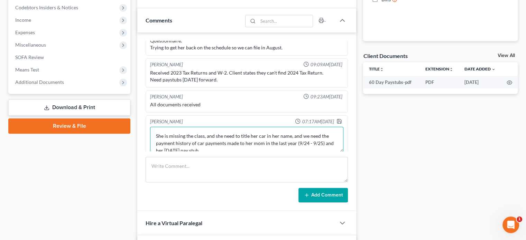
click at [184, 135] on textarea "She is missing the class, and she need to title her car in her name, and we nee…" at bounding box center [246, 140] width 193 height 26
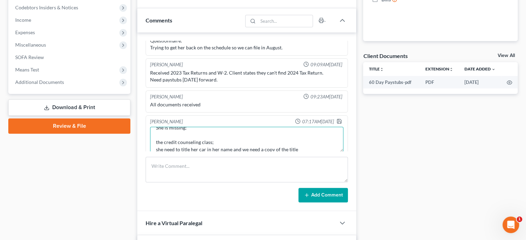
scroll to position [16, 0]
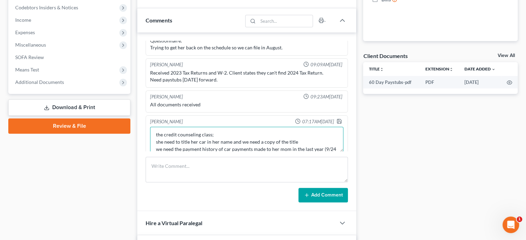
click at [295, 141] on textarea "She is missing: the credit counseling class; she need to title her car in her n…" at bounding box center [246, 140] width 193 height 26
click at [322, 147] on textarea "She is missing: the credit counseling class; she need to title her car in her n…" at bounding box center [246, 140] width 193 height 26
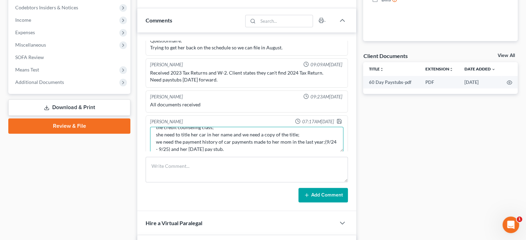
scroll to position [29, 0]
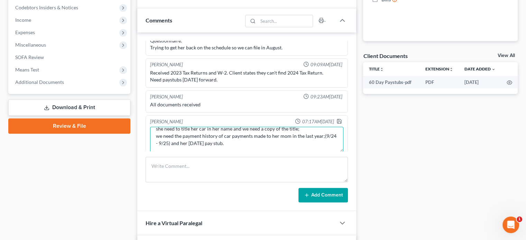
click at [323, 136] on textarea "She is missing: the credit counseling class; she need to title her car in her n…" at bounding box center [246, 140] width 193 height 26
click at [182, 142] on textarea "She is missing: the credit counseling class; she need to title her car in her n…" at bounding box center [246, 140] width 193 height 26
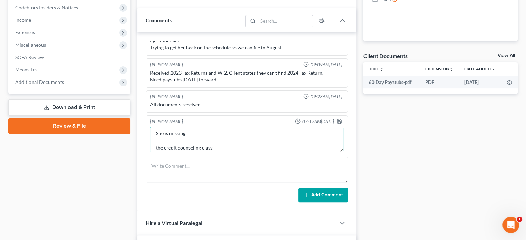
scroll to position [37, 0]
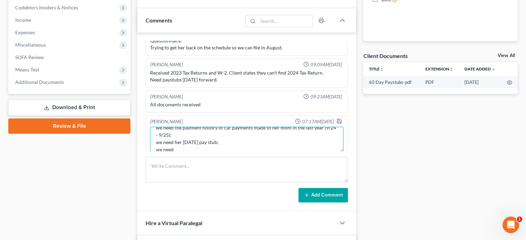
click at [173, 127] on textarea "She is missing: the credit counseling class; she need to title her car in her n…" at bounding box center [246, 140] width 193 height 26
drag, startPoint x: 155, startPoint y: 144, endPoint x: 175, endPoint y: 144, distance: 19.7
click at [175, 144] on textarea "She is missing: the credit counseling class; she need to title her car in her n…" at bounding box center [246, 140] width 193 height 26
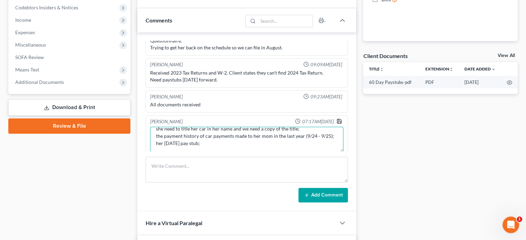
type textarea "She is missing: the credit counseling class; she need to title her car in her n…"
click at [337, 120] on icon "button" at bounding box center [340, 122] width 6 height 6
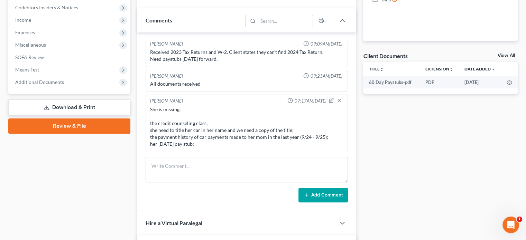
scroll to position [56, 0]
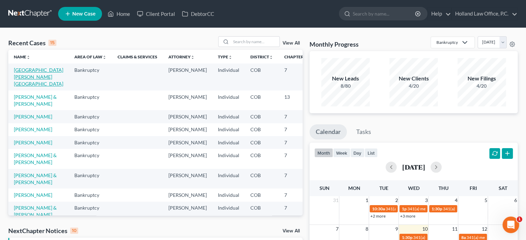
click at [27, 71] on link "[GEOGRAPHIC_DATA][PERSON_NAME][GEOGRAPHIC_DATA]" at bounding box center [38, 77] width 49 height 20
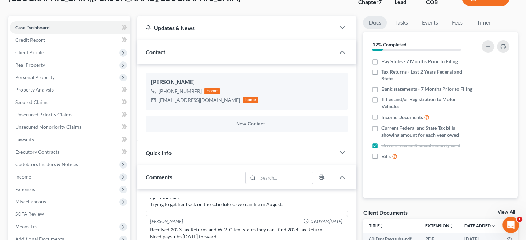
scroll to position [35, 0]
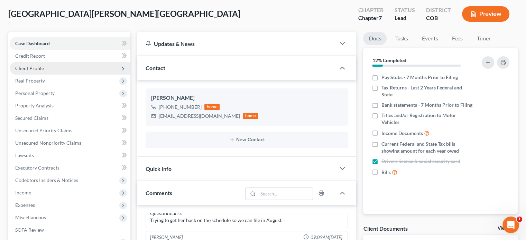
click at [25, 69] on span "Client Profile" at bounding box center [29, 68] width 29 height 6
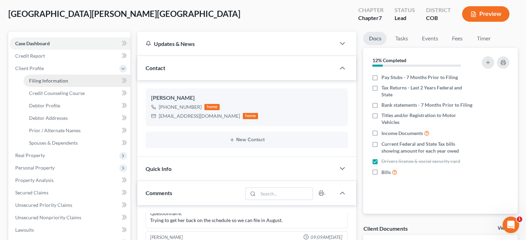
click at [46, 78] on span "Filing Information" at bounding box center [48, 81] width 39 height 6
select select "1"
select select "0"
select select "5"
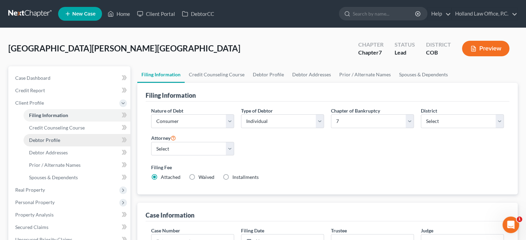
click at [61, 143] on link "Debtor Profile" at bounding box center [77, 140] width 107 height 12
select select "0"
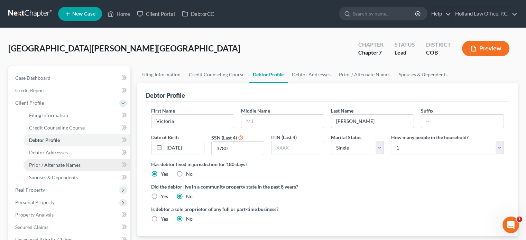
click at [60, 164] on span "Prior / Alternate Names" at bounding box center [55, 165] width 52 height 6
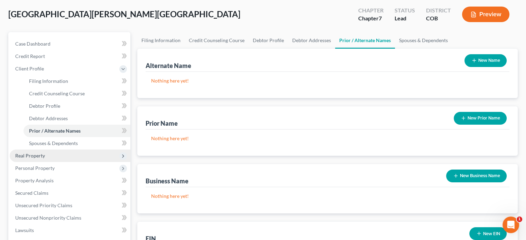
scroll to position [35, 0]
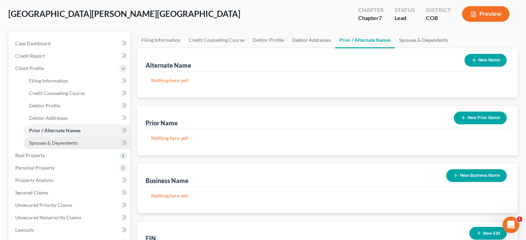
click at [53, 141] on span "Spouses & Dependents" at bounding box center [53, 143] width 49 height 6
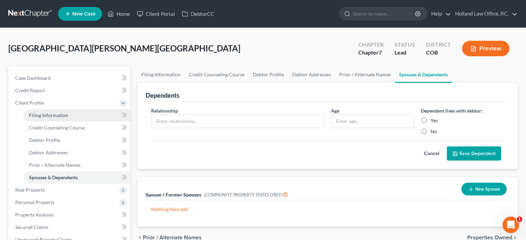
click at [48, 117] on span "Filing Information" at bounding box center [48, 115] width 39 height 6
select select "1"
select select "0"
select select "11"
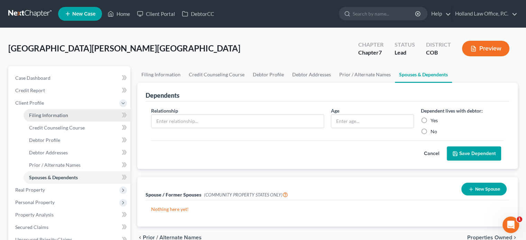
select select "0"
select select "5"
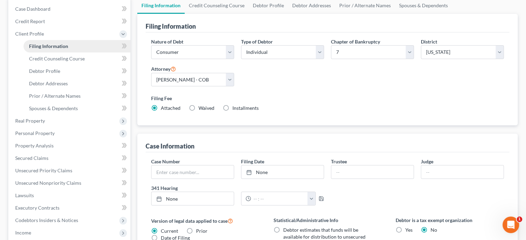
scroll to position [35, 0]
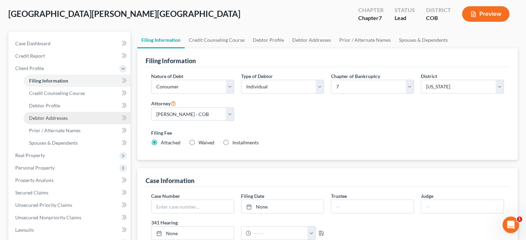
click at [46, 116] on span "Debtor Addresses" at bounding box center [48, 118] width 39 height 6
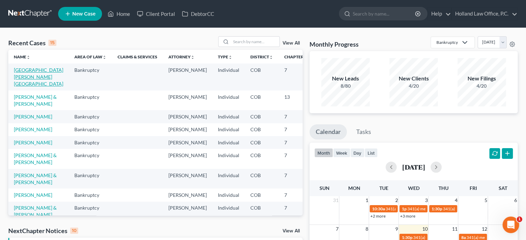
click at [26, 69] on link "[GEOGRAPHIC_DATA][PERSON_NAME][GEOGRAPHIC_DATA]" at bounding box center [38, 77] width 49 height 20
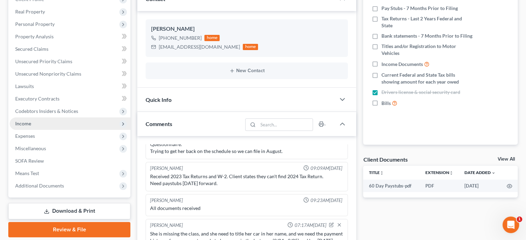
scroll to position [69, 0]
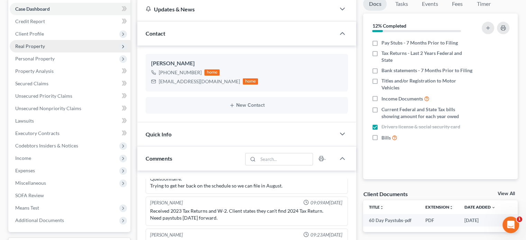
click at [37, 45] on span "Real Property" at bounding box center [30, 46] width 30 height 6
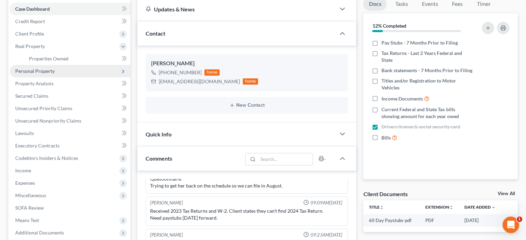
click at [31, 69] on span "Personal Property" at bounding box center [34, 71] width 39 height 6
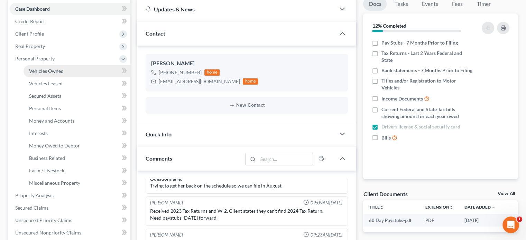
click at [32, 70] on span "Vehicles Owned" at bounding box center [46, 71] width 35 height 6
